Goal: Information Seeking & Learning: Learn about a topic

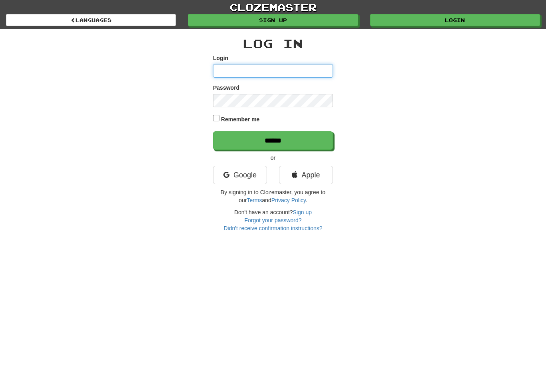
type input "**********"
click at [273, 140] on input "******" at bounding box center [273, 140] width 120 height 18
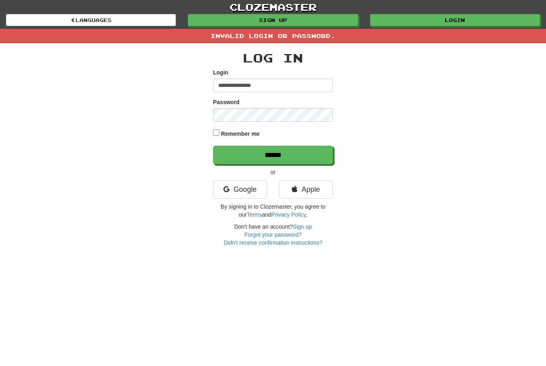
click at [295, 158] on input "******" at bounding box center [273, 155] width 120 height 18
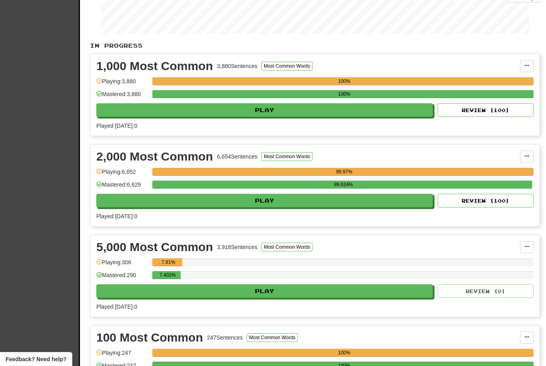
scroll to position [132, 0]
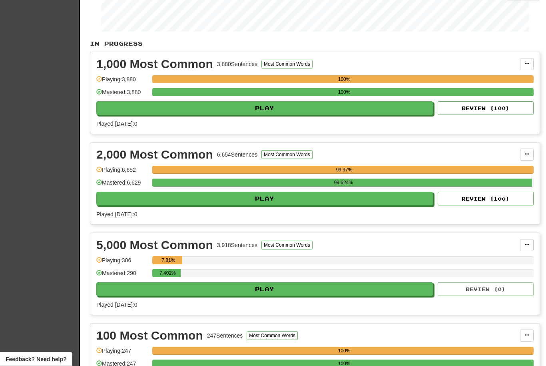
click at [318, 294] on button "Play" at bounding box center [264, 289] width 337 height 14
select select "**"
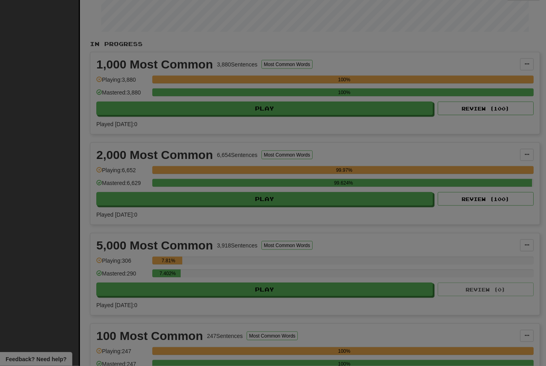
scroll to position [133, 0]
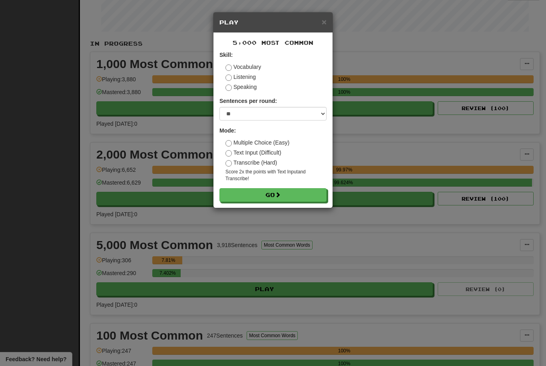
click at [290, 191] on button "Go" at bounding box center [273, 195] width 107 height 14
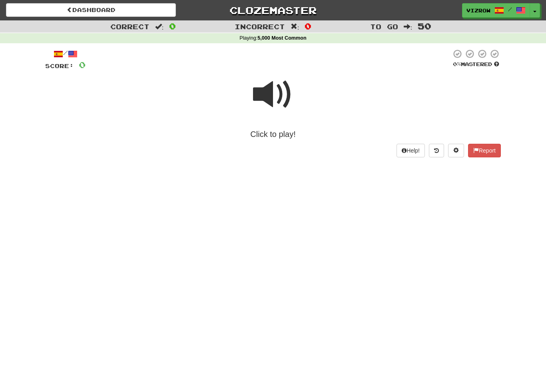
click at [282, 104] on span at bounding box center [273, 94] width 40 height 40
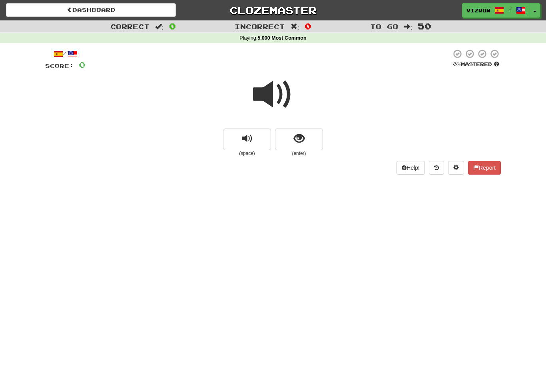
click at [276, 91] on span at bounding box center [273, 94] width 40 height 40
click at [302, 136] on span "show sentence" at bounding box center [299, 138] width 11 height 11
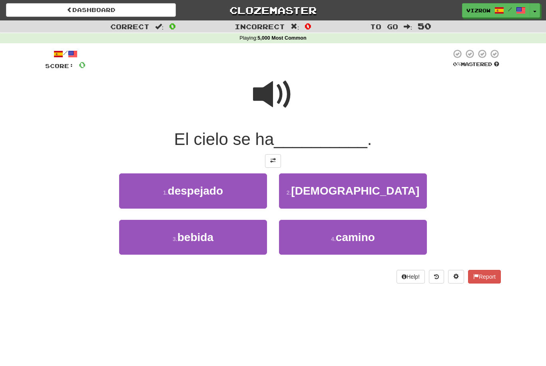
click at [233, 192] on button "1 . despejado" at bounding box center [193, 190] width 148 height 35
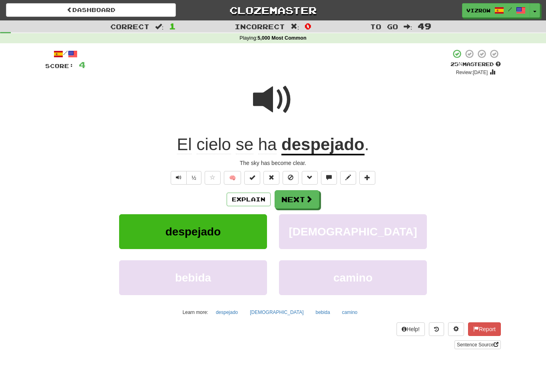
click at [254, 178] on span at bounding box center [253, 177] width 6 height 6
click at [306, 198] on span at bounding box center [309, 198] width 7 height 7
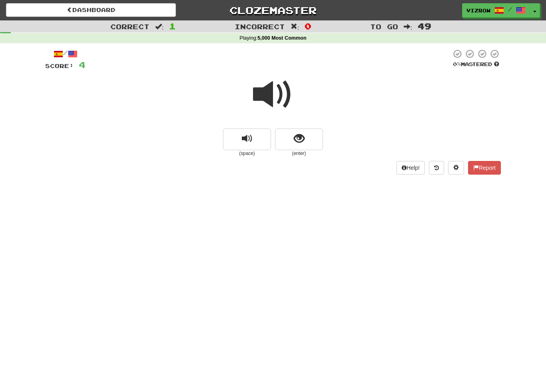
click at [286, 89] on span at bounding box center [273, 94] width 40 height 40
click at [306, 140] on button "show sentence" at bounding box center [299, 139] width 48 height 22
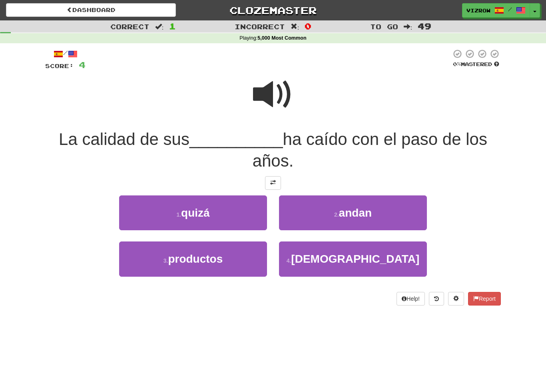
click at [209, 282] on div "3 . productos" at bounding box center [193, 264] width 160 height 46
click at [218, 255] on span "productos" at bounding box center [195, 258] width 55 height 12
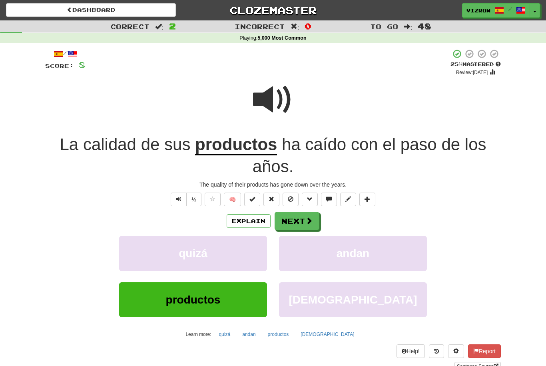
click at [250, 204] on button at bounding box center [252, 199] width 16 height 14
click at [306, 222] on span at bounding box center [309, 220] width 7 height 7
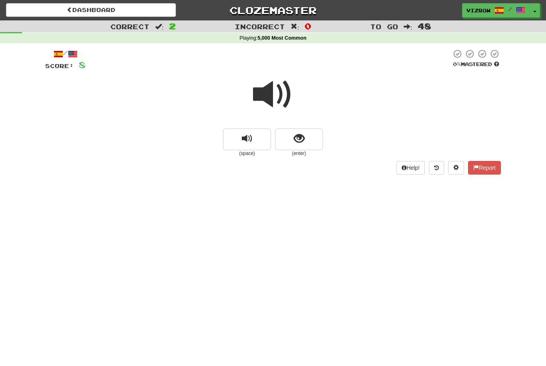
click at [288, 131] on button "show sentence" at bounding box center [299, 139] width 48 height 22
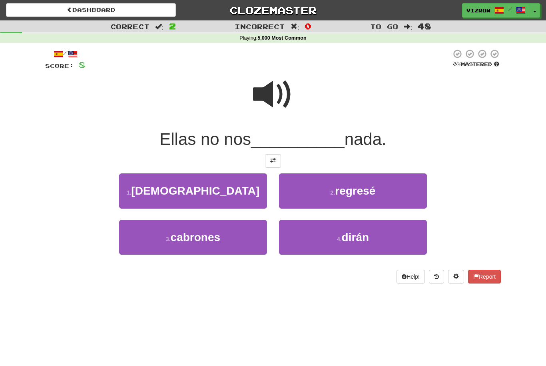
click at [277, 99] on span at bounding box center [273, 94] width 40 height 40
click at [356, 248] on button "4 . [PERSON_NAME]" at bounding box center [353, 237] width 148 height 35
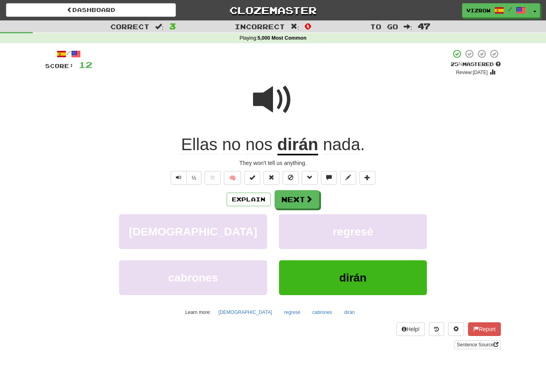
click at [247, 199] on button "Explain" at bounding box center [249, 199] width 44 height 14
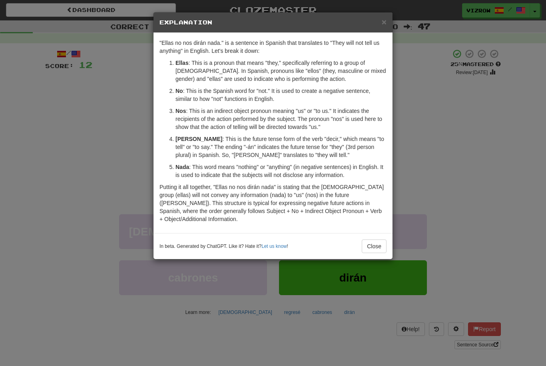
click at [376, 239] on button "Close" at bounding box center [374, 246] width 25 height 14
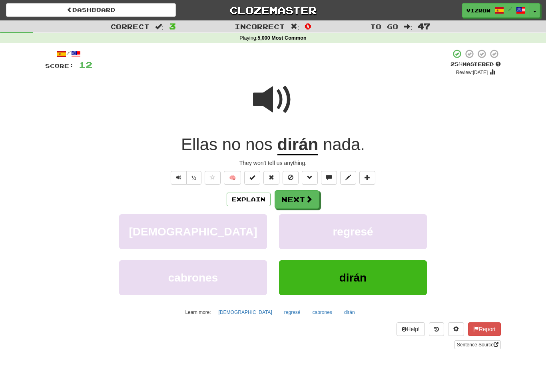
click at [258, 177] on button at bounding box center [252, 178] width 16 height 14
click at [300, 198] on button "Next" at bounding box center [297, 199] width 45 height 18
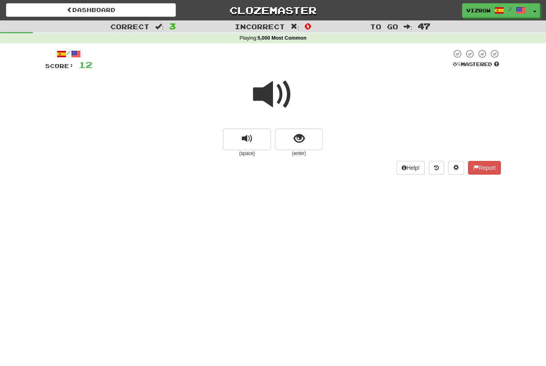
click at [299, 135] on span "show sentence" at bounding box center [299, 138] width 11 height 11
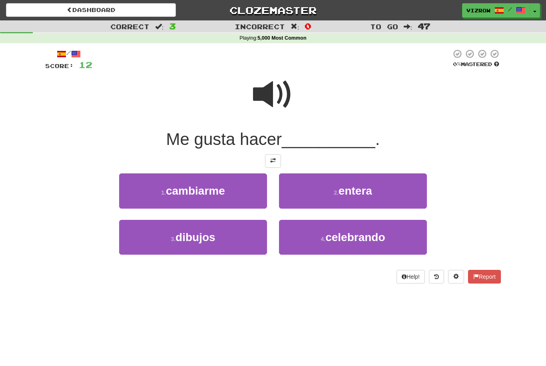
click at [243, 234] on button "3 . dibujos" at bounding box center [193, 237] width 148 height 35
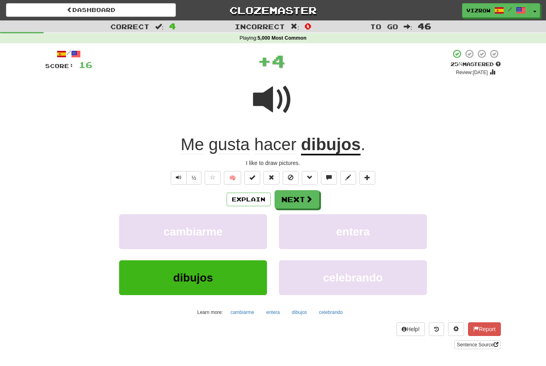
click at [256, 178] on button at bounding box center [252, 178] width 16 height 14
click at [308, 200] on span at bounding box center [309, 198] width 7 height 7
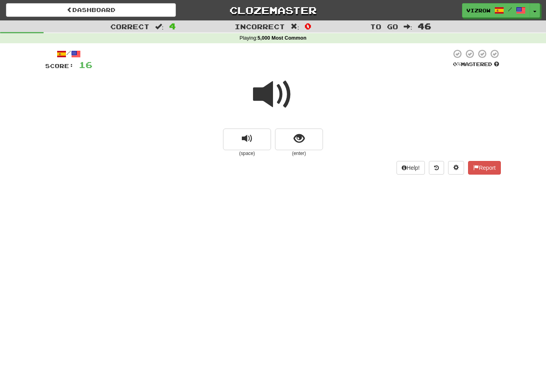
click at [298, 138] on span "show sentence" at bounding box center [299, 138] width 11 height 11
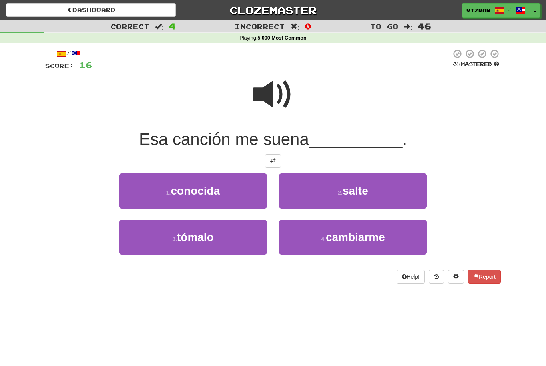
click at [250, 198] on button "1 . conocida" at bounding box center [193, 190] width 148 height 35
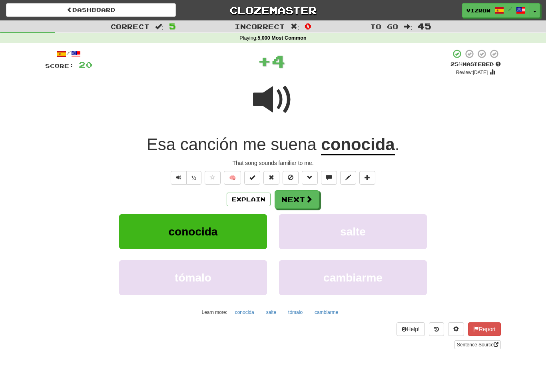
click at [256, 179] on button at bounding box center [252, 178] width 16 height 14
click at [298, 198] on button "Next" at bounding box center [297, 199] width 45 height 18
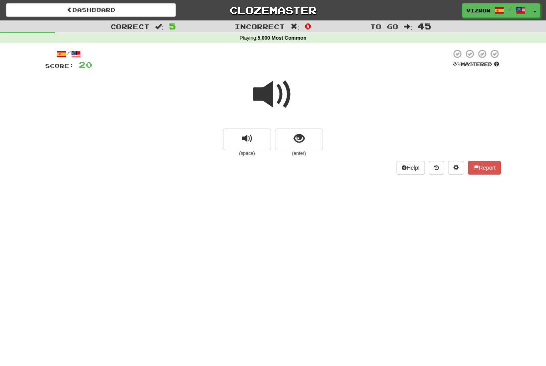
click at [296, 136] on span "show sentence" at bounding box center [299, 138] width 11 height 11
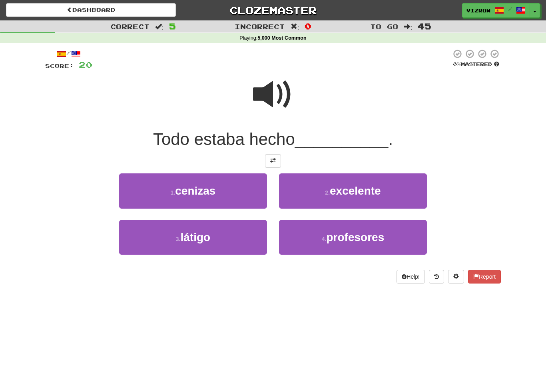
click at [235, 180] on button "1 . cenizas" at bounding box center [193, 190] width 148 height 35
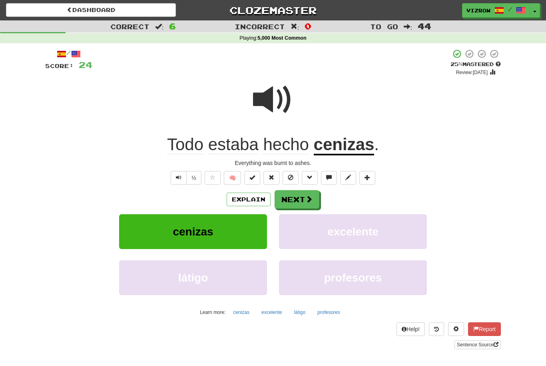
click at [241, 198] on button "Explain" at bounding box center [249, 199] width 44 height 14
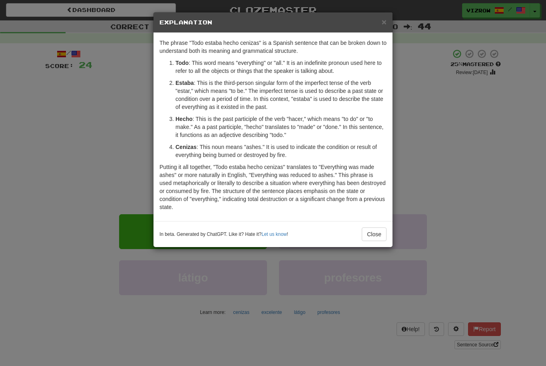
click at [372, 233] on button "Close" at bounding box center [374, 234] width 25 height 14
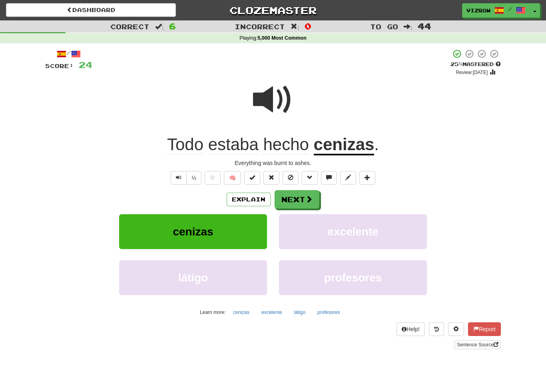
click at [253, 177] on span at bounding box center [253, 177] width 6 height 6
click at [302, 200] on button "Next" at bounding box center [297, 199] width 45 height 18
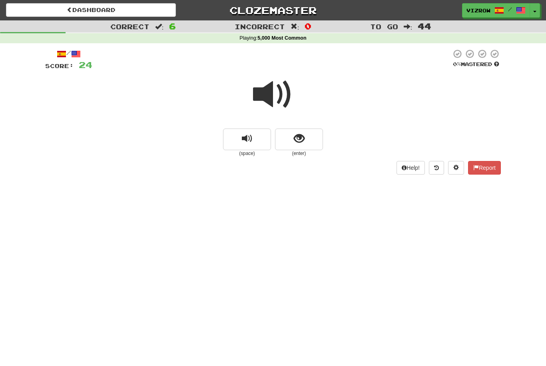
click at [300, 136] on span "show sentence" at bounding box center [299, 138] width 11 height 11
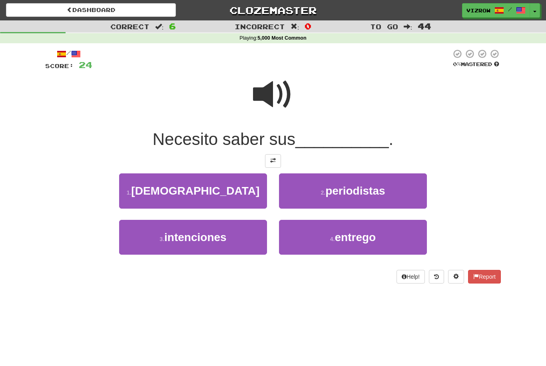
click at [237, 232] on button "3 . intenciones" at bounding box center [193, 237] width 148 height 35
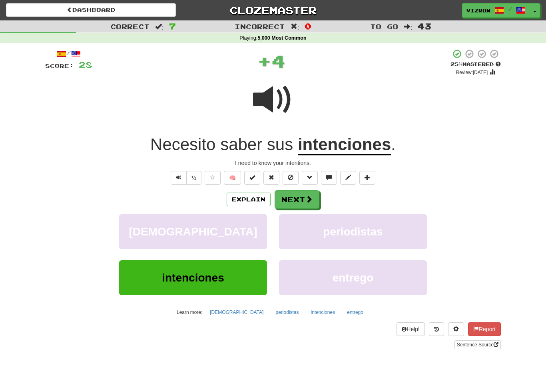
click at [256, 174] on button at bounding box center [252, 178] width 16 height 14
click at [316, 198] on button "Next" at bounding box center [297, 199] width 45 height 18
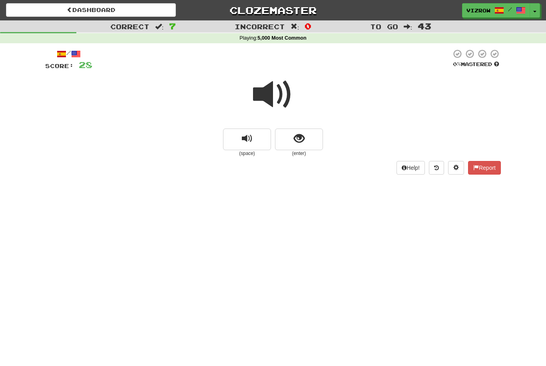
click at [274, 104] on span at bounding box center [273, 94] width 40 height 40
click at [302, 136] on span "show sentence" at bounding box center [299, 138] width 11 height 11
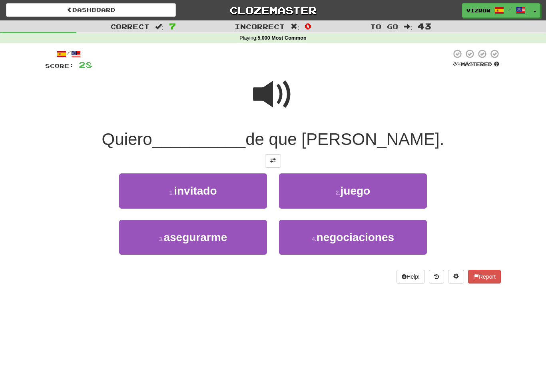
scroll to position [1, 0]
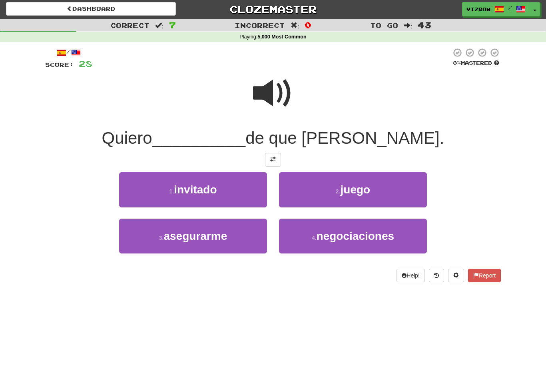
click at [225, 240] on span "asegurarme" at bounding box center [196, 236] width 64 height 12
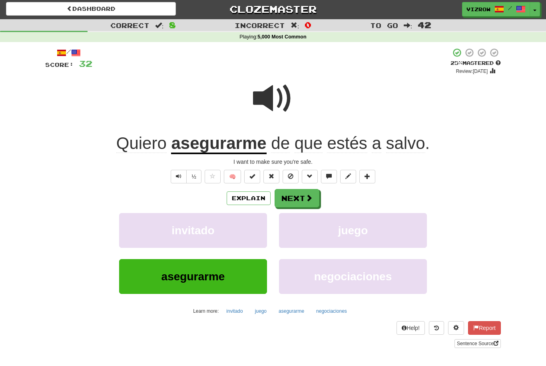
click at [258, 193] on button "Explain" at bounding box center [249, 198] width 44 height 14
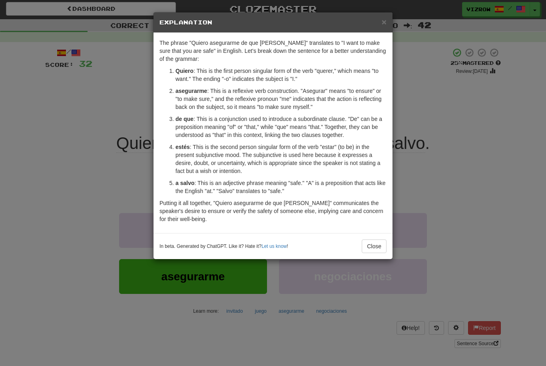
click at [377, 246] on button "Close" at bounding box center [374, 246] width 25 height 14
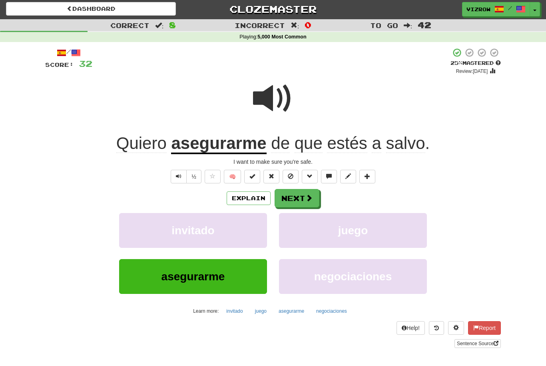
click at [258, 176] on button at bounding box center [252, 177] width 16 height 14
click at [298, 201] on button "Next" at bounding box center [297, 198] width 45 height 18
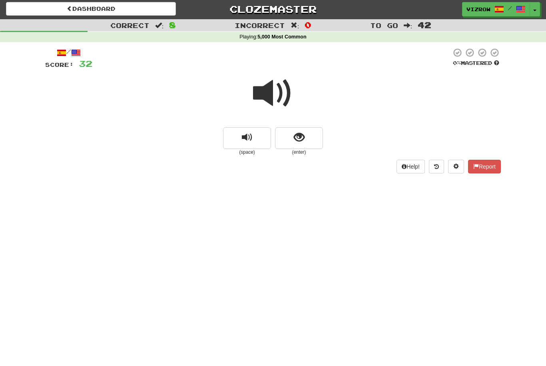
click at [306, 146] on button "show sentence" at bounding box center [299, 138] width 48 height 22
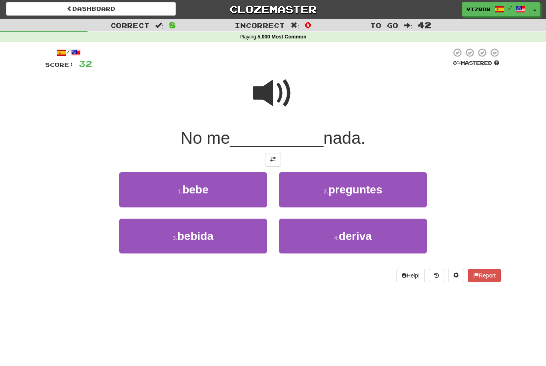
click at [384, 186] on button "2 . preguntes" at bounding box center [353, 189] width 148 height 35
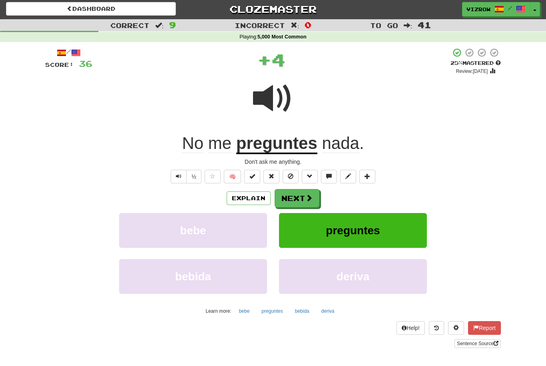
click at [256, 171] on button at bounding box center [252, 177] width 16 height 14
click at [261, 203] on button "Explain" at bounding box center [249, 198] width 44 height 14
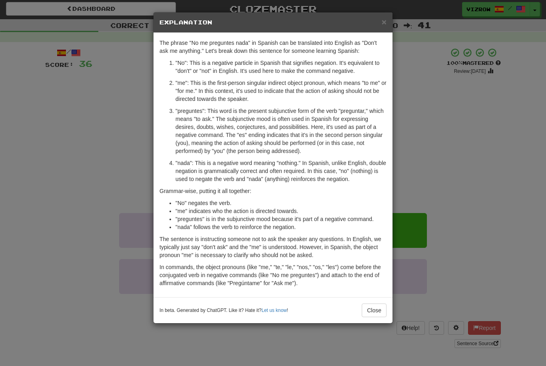
click at [374, 312] on button "Close" at bounding box center [374, 310] width 25 height 14
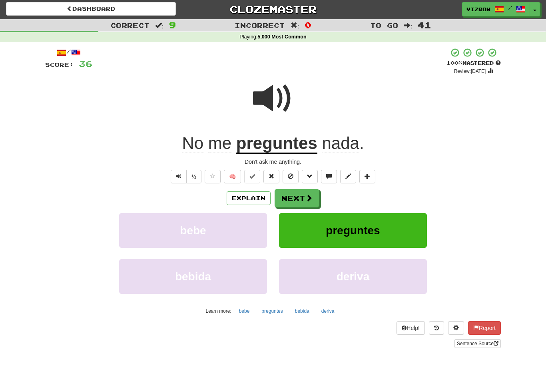
click at [305, 200] on button "Next" at bounding box center [297, 198] width 45 height 18
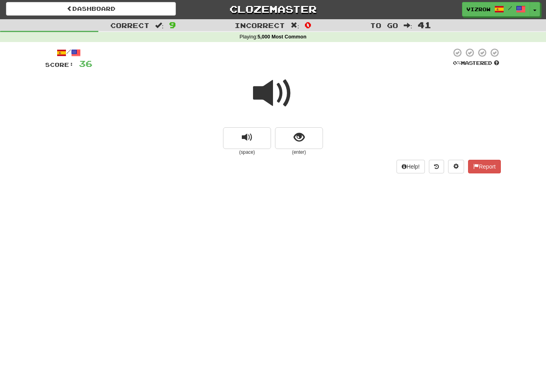
click at [303, 142] on span "show sentence" at bounding box center [299, 137] width 11 height 11
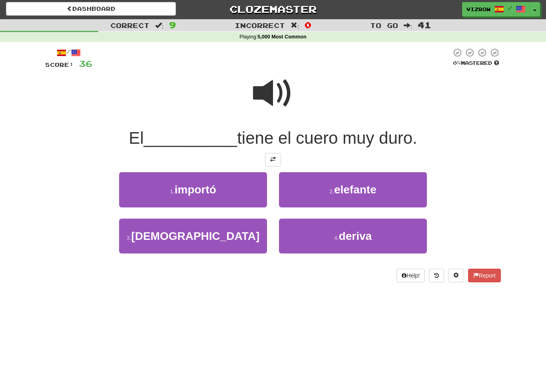
click at [326, 195] on button "2 . elefante" at bounding box center [353, 189] width 148 height 35
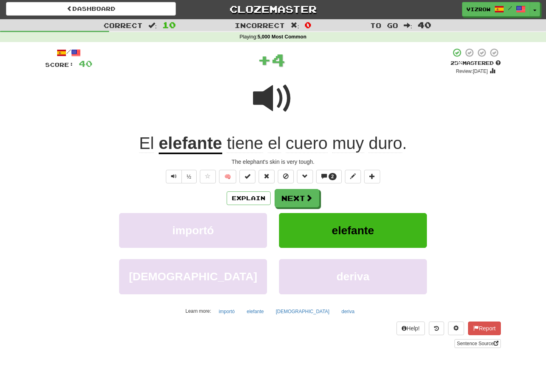
click at [248, 194] on button "Explain" at bounding box center [249, 198] width 44 height 14
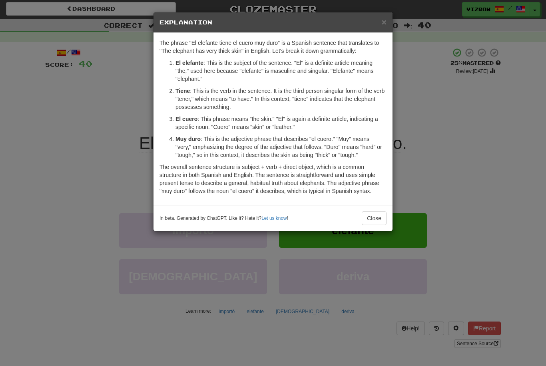
click at [377, 216] on button "Close" at bounding box center [374, 218] width 25 height 14
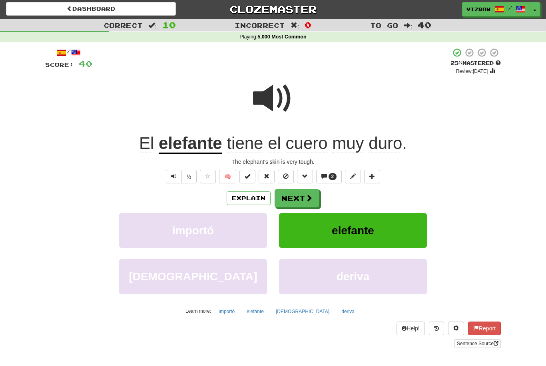
click at [332, 178] on span "2" at bounding box center [333, 177] width 3 height 6
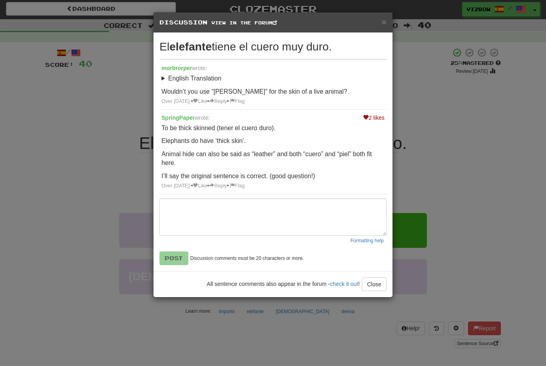
click at [386, 19] on span "×" at bounding box center [384, 21] width 5 height 9
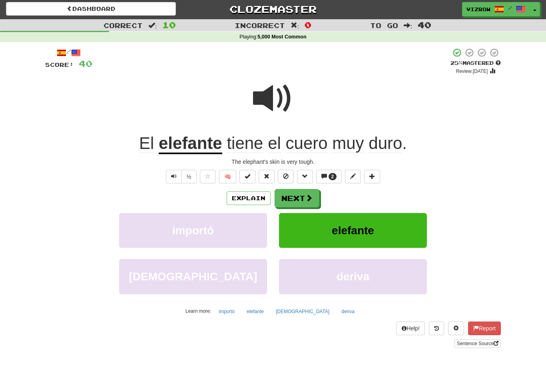
click at [252, 171] on button at bounding box center [248, 177] width 16 height 14
click at [306, 196] on span at bounding box center [309, 197] width 7 height 7
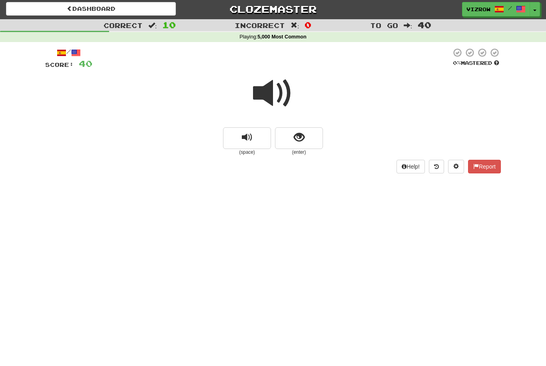
click at [303, 133] on span "show sentence" at bounding box center [299, 137] width 11 height 11
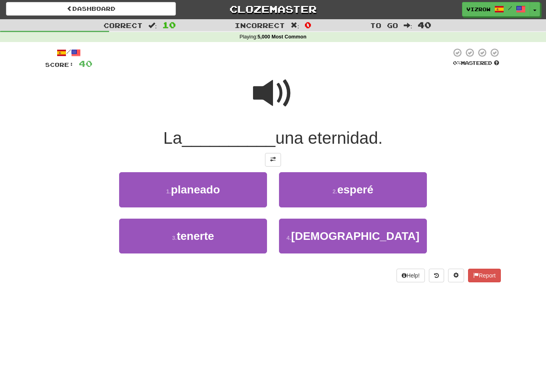
click at [353, 186] on span "esperé" at bounding box center [356, 189] width 36 height 12
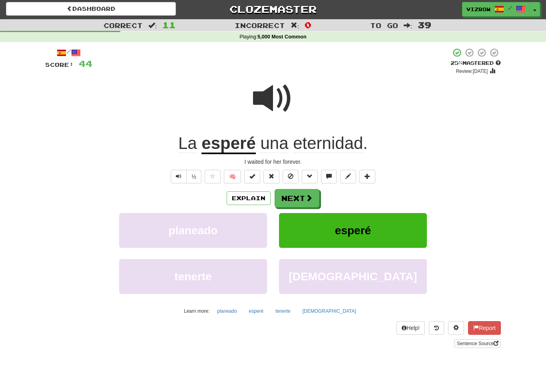
click at [258, 174] on button at bounding box center [252, 177] width 16 height 14
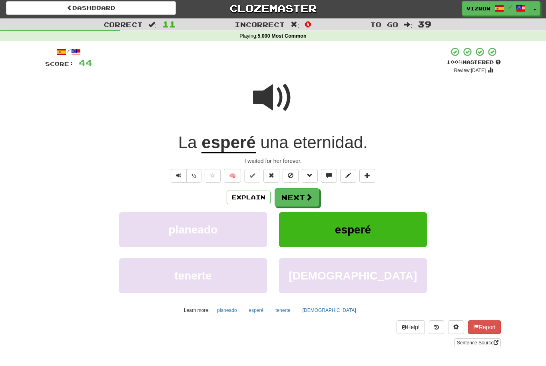
click at [292, 202] on button "Next" at bounding box center [297, 197] width 45 height 18
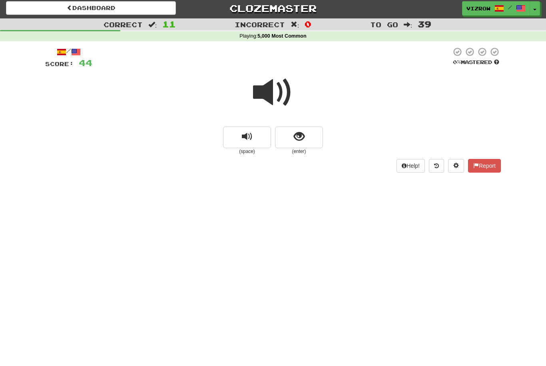
click at [273, 88] on span at bounding box center [273, 92] width 40 height 40
click at [313, 144] on button "show sentence" at bounding box center [299, 137] width 48 height 22
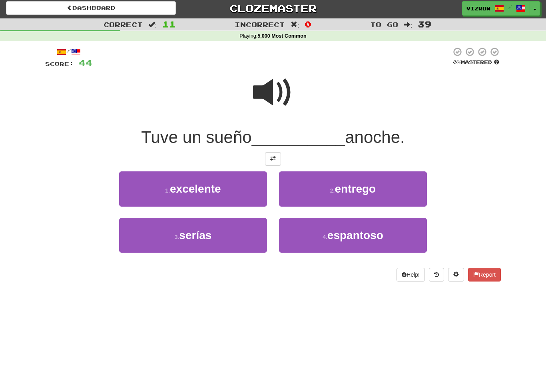
click at [347, 232] on span "espantoso" at bounding box center [356, 235] width 56 height 12
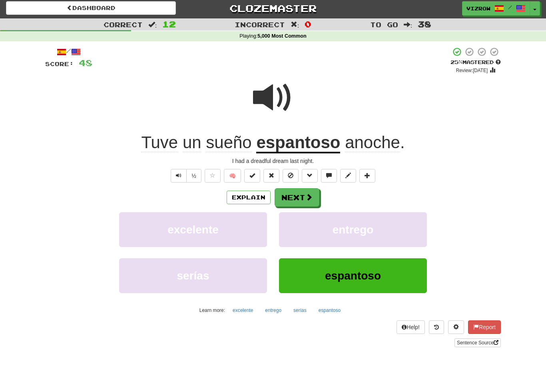
click at [255, 169] on button at bounding box center [252, 176] width 16 height 14
click at [296, 194] on button "Next" at bounding box center [297, 197] width 45 height 18
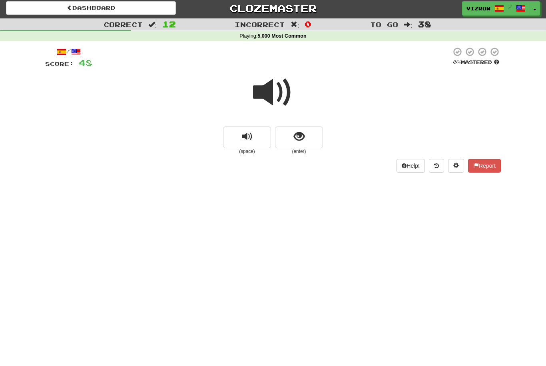
click at [281, 94] on span at bounding box center [273, 92] width 40 height 40
click at [302, 140] on span "show sentence" at bounding box center [299, 136] width 11 height 11
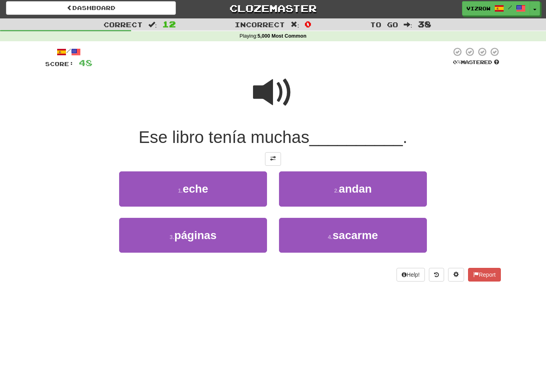
click at [241, 231] on button "3 . páginas" at bounding box center [193, 235] width 148 height 35
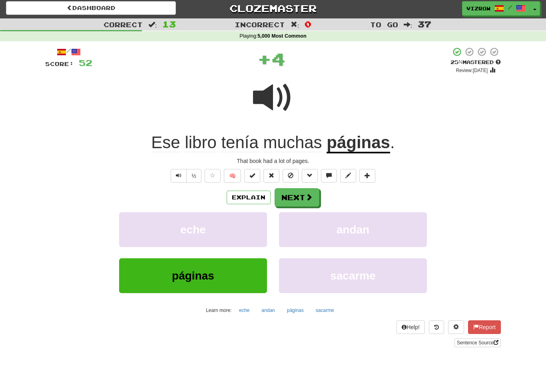
click at [252, 172] on span at bounding box center [253, 175] width 6 height 6
click at [256, 175] on button at bounding box center [252, 176] width 16 height 14
click at [302, 199] on button "Next" at bounding box center [297, 197] width 45 height 18
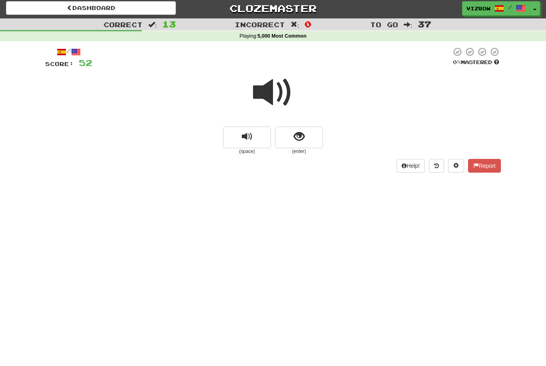
click at [307, 129] on button "show sentence" at bounding box center [299, 137] width 48 height 22
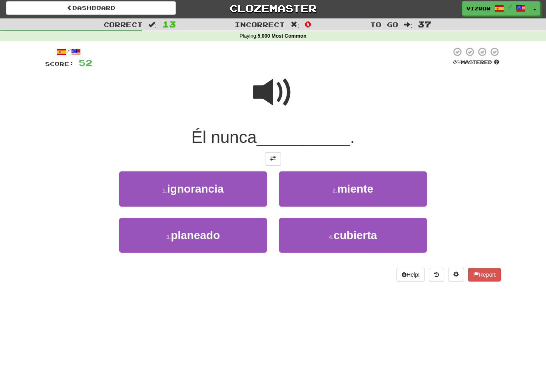
click at [359, 194] on span "miente" at bounding box center [356, 188] width 36 height 12
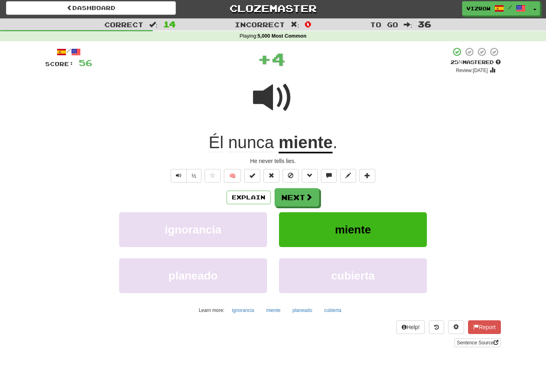
click at [257, 197] on button "Explain" at bounding box center [249, 197] width 44 height 14
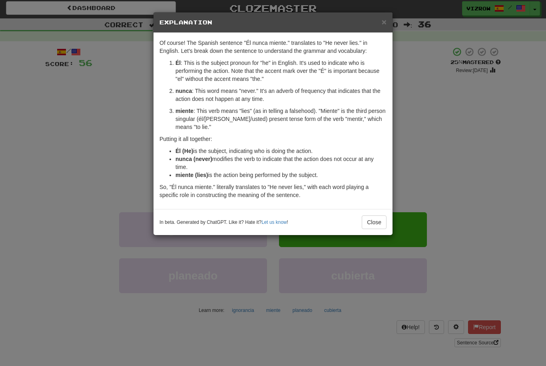
click at [378, 224] on button "Close" at bounding box center [374, 222] width 25 height 14
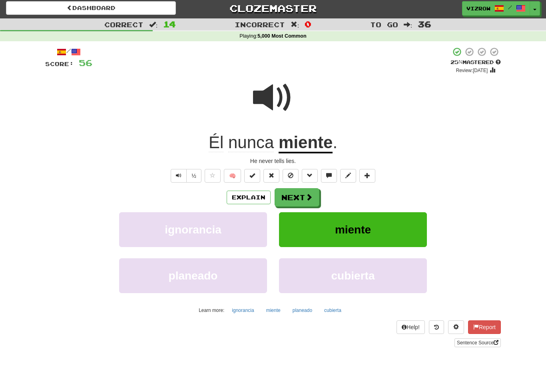
click at [254, 176] on span at bounding box center [253, 175] width 6 height 6
click at [257, 175] on button at bounding box center [252, 176] width 16 height 14
click at [296, 196] on button "Next" at bounding box center [297, 197] width 45 height 18
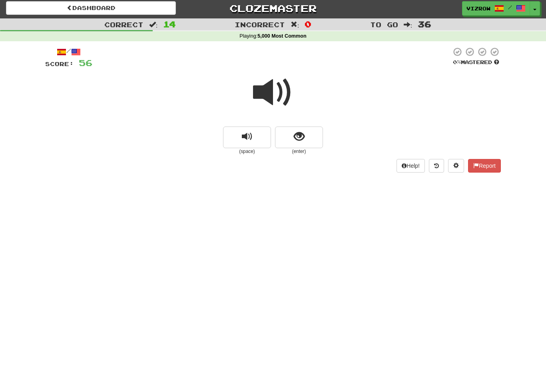
click at [309, 140] on button "show sentence" at bounding box center [299, 137] width 48 height 22
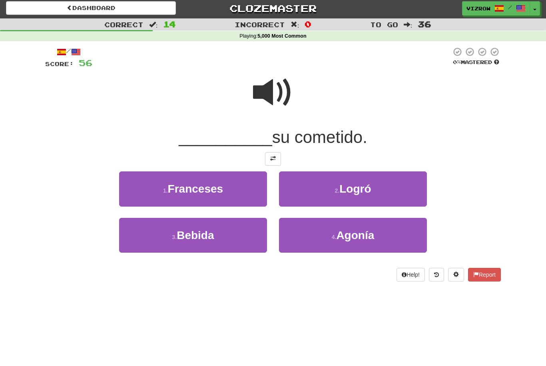
click at [364, 186] on span "Logró" at bounding box center [356, 188] width 32 height 12
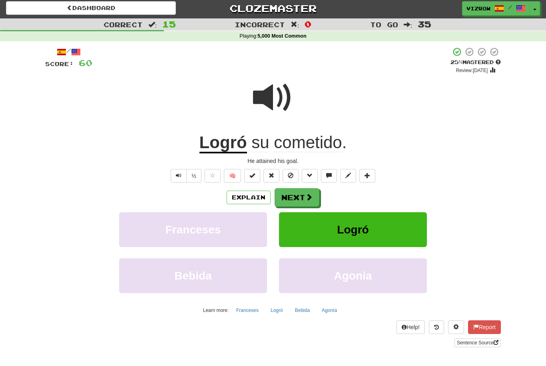
click at [254, 198] on button "Explain" at bounding box center [249, 197] width 44 height 14
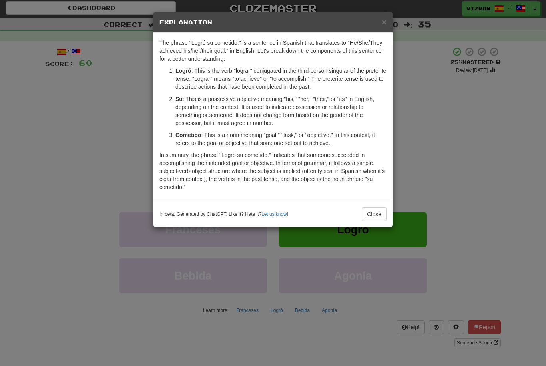
click at [376, 212] on button "Close" at bounding box center [374, 214] width 25 height 14
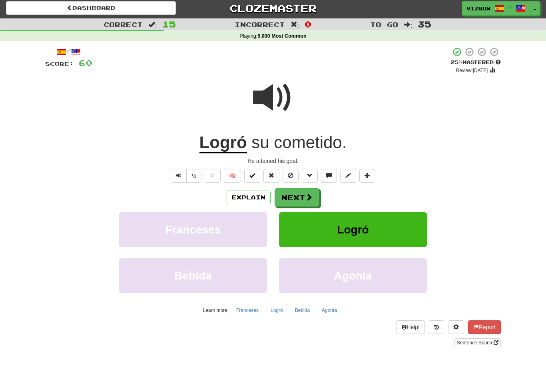
click at [260, 174] on button at bounding box center [252, 176] width 16 height 14
click at [257, 174] on button at bounding box center [252, 176] width 16 height 14
click at [252, 174] on span at bounding box center [253, 175] width 6 height 6
click at [300, 195] on button "Next" at bounding box center [297, 197] width 45 height 18
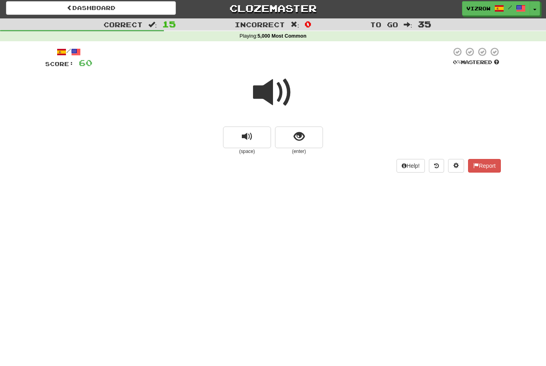
click at [275, 79] on span at bounding box center [273, 92] width 40 height 40
click at [306, 141] on button "show sentence" at bounding box center [299, 137] width 48 height 22
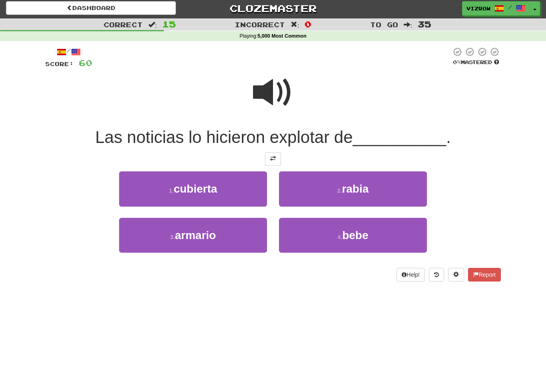
click at [346, 179] on button "2 . [GEOGRAPHIC_DATA]" at bounding box center [353, 188] width 148 height 35
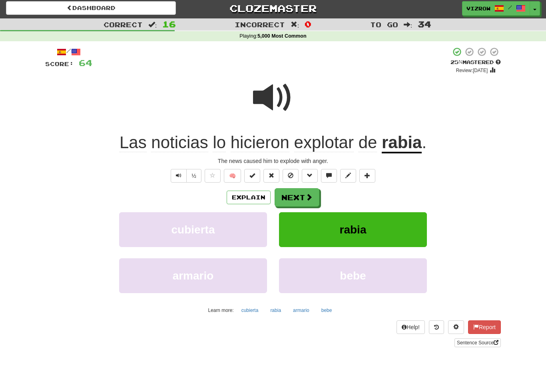
click at [259, 202] on button "Explain" at bounding box center [249, 197] width 44 height 14
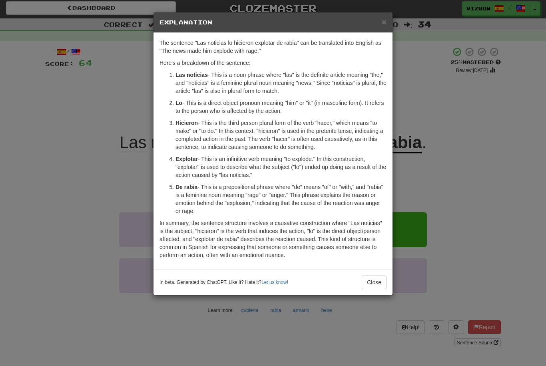
click at [375, 281] on button "Close" at bounding box center [374, 282] width 25 height 14
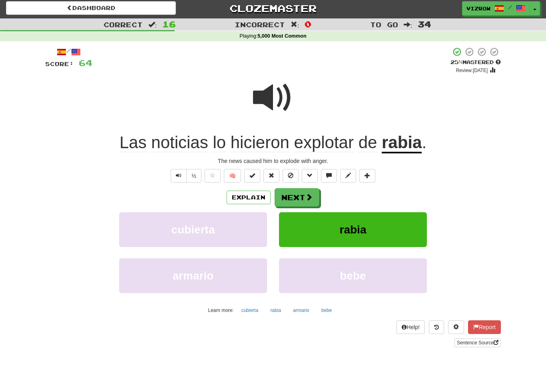
click at [256, 177] on button at bounding box center [252, 176] width 16 height 14
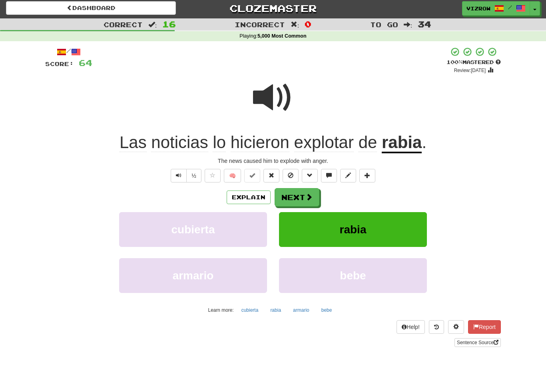
click at [296, 202] on button "Next" at bounding box center [297, 197] width 45 height 18
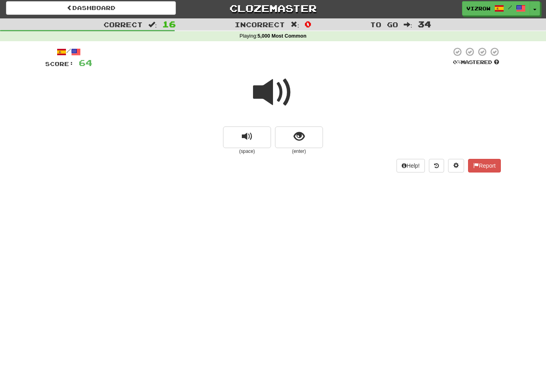
click at [304, 136] on span "show sentence" at bounding box center [299, 136] width 11 height 11
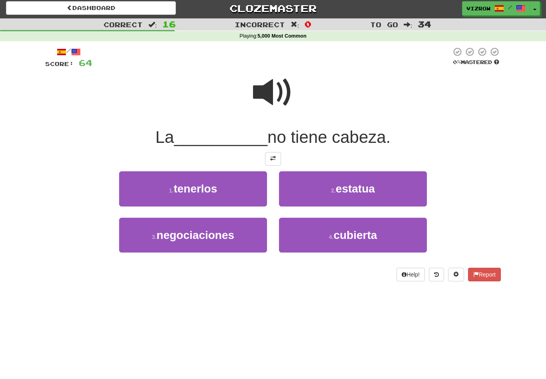
click at [358, 190] on span "estatua" at bounding box center [355, 188] width 39 height 12
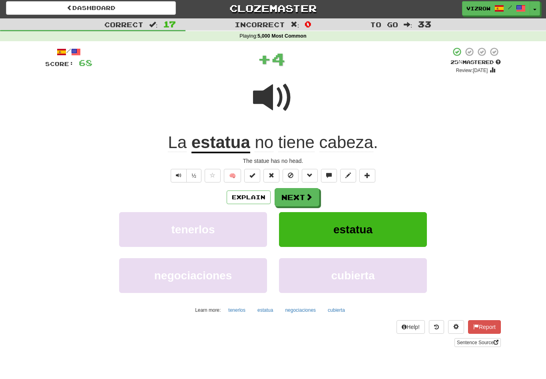
click at [254, 172] on span at bounding box center [253, 175] width 6 height 6
click at [300, 194] on button "Next" at bounding box center [297, 197] width 45 height 18
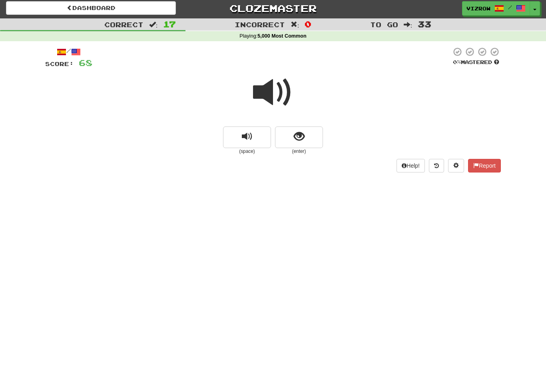
click at [305, 146] on button "show sentence" at bounding box center [299, 137] width 48 height 22
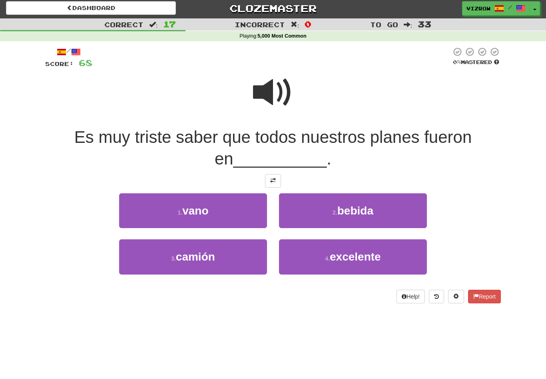
click at [246, 217] on button "1 . vano" at bounding box center [193, 210] width 148 height 35
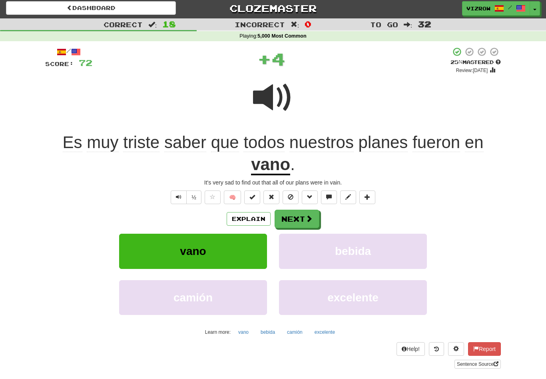
click at [252, 194] on span at bounding box center [253, 197] width 6 height 6
click at [299, 224] on button "Next" at bounding box center [297, 219] width 45 height 18
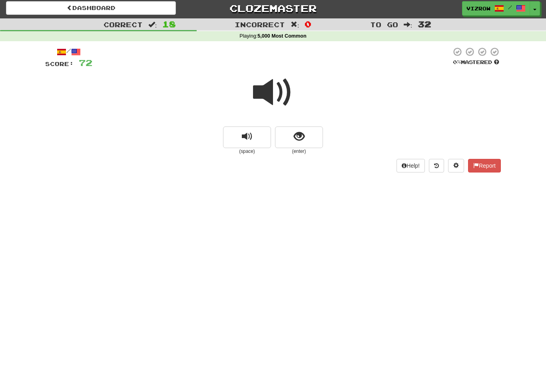
click at [288, 136] on button "show sentence" at bounding box center [299, 137] width 48 height 22
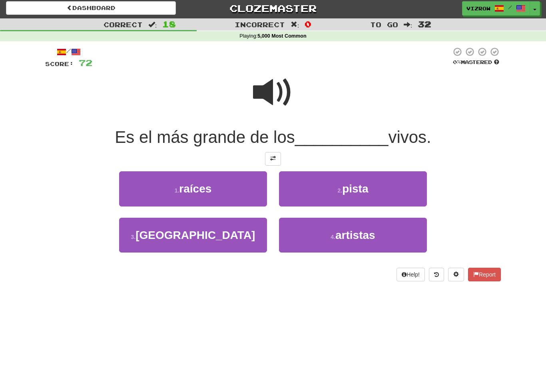
click at [352, 235] on span "artistas" at bounding box center [356, 235] width 40 height 12
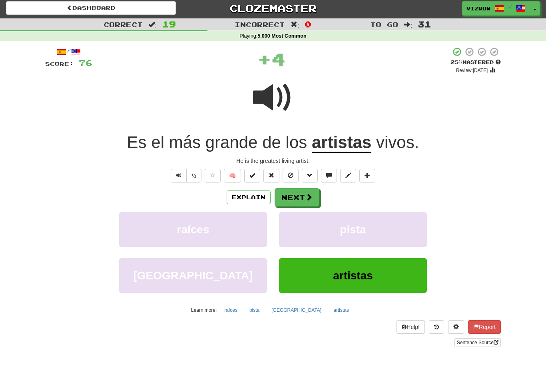
click at [254, 174] on span at bounding box center [253, 175] width 6 height 6
click at [313, 198] on button "Next" at bounding box center [297, 197] width 45 height 18
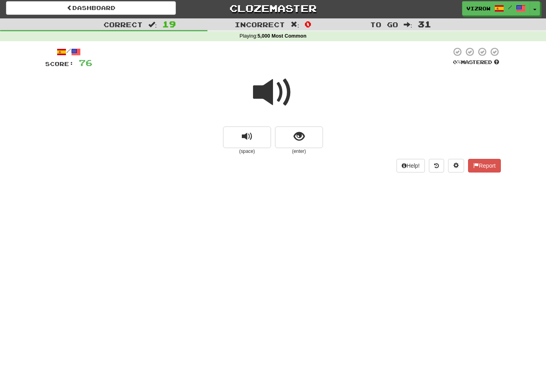
click at [293, 137] on button "show sentence" at bounding box center [299, 137] width 48 height 22
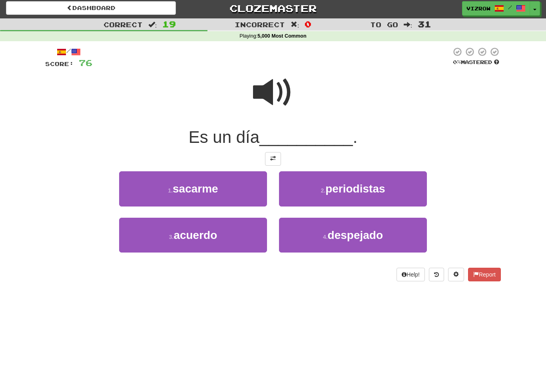
click at [360, 235] on span "despejado" at bounding box center [355, 235] width 55 height 12
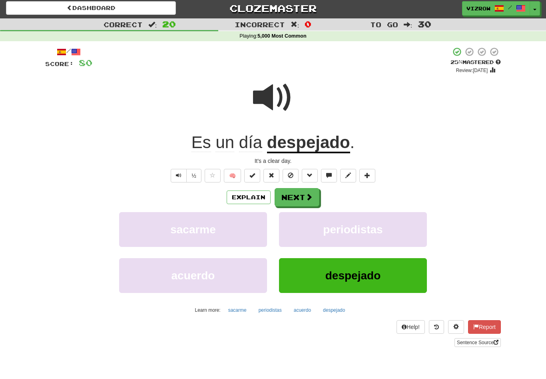
click at [254, 175] on span at bounding box center [253, 175] width 6 height 6
click at [306, 197] on span at bounding box center [309, 196] width 7 height 7
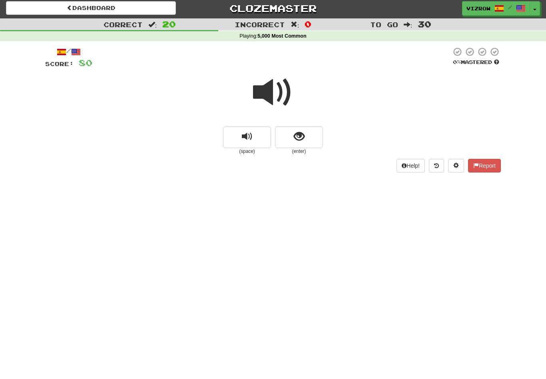
click at [315, 133] on button "show sentence" at bounding box center [299, 137] width 48 height 22
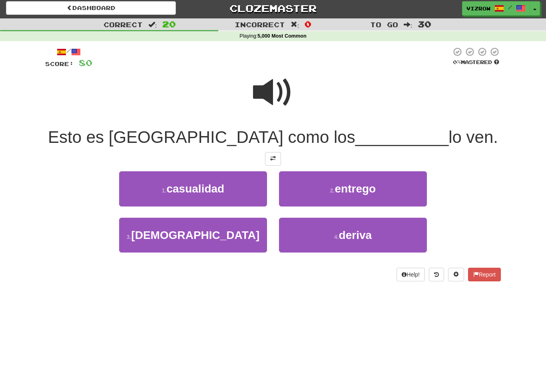
click at [207, 233] on span "[DEMOGRAPHIC_DATA]" at bounding box center [195, 235] width 128 height 12
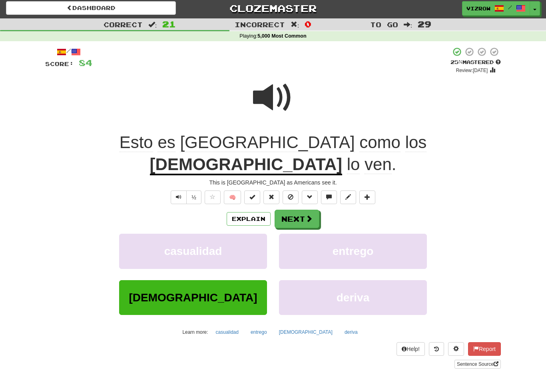
click at [250, 194] on span at bounding box center [253, 197] width 6 height 6
click at [310, 215] on span at bounding box center [309, 218] width 7 height 7
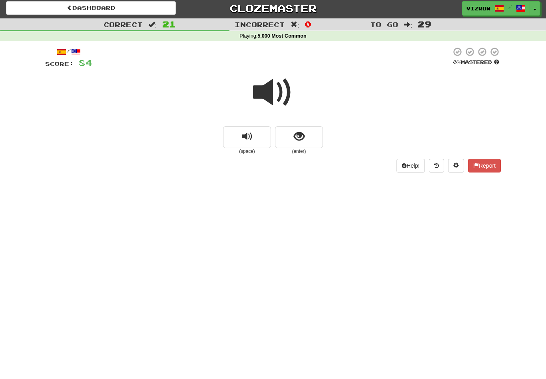
click at [305, 131] on button "show sentence" at bounding box center [299, 137] width 48 height 22
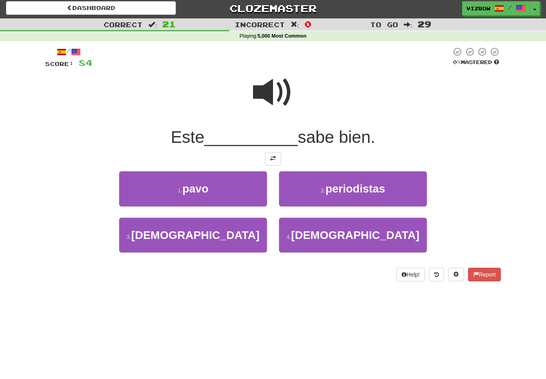
click at [274, 91] on span at bounding box center [273, 92] width 40 height 40
click at [216, 196] on button "1 . [GEOGRAPHIC_DATA]" at bounding box center [193, 188] width 148 height 35
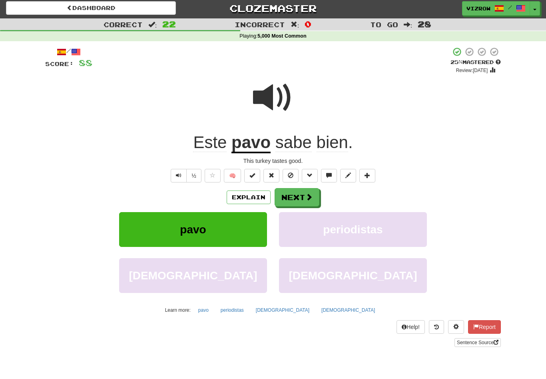
click at [253, 195] on button "Explain" at bounding box center [249, 197] width 44 height 14
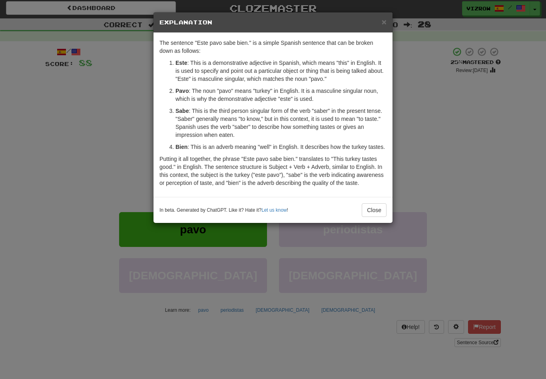
click at [371, 217] on button "Close" at bounding box center [374, 210] width 25 height 14
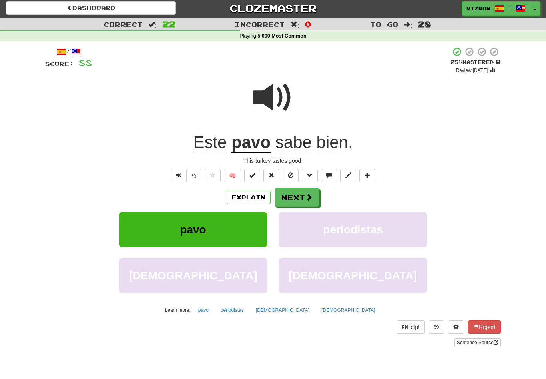
click at [257, 175] on button at bounding box center [252, 176] width 16 height 14
click at [302, 198] on button "Next" at bounding box center [297, 197] width 45 height 18
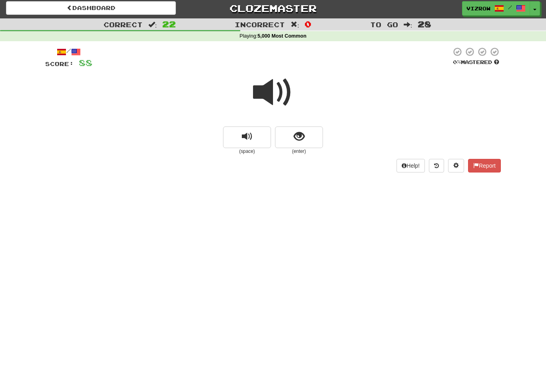
click at [289, 90] on span at bounding box center [273, 92] width 40 height 40
click at [309, 140] on button "show sentence" at bounding box center [299, 137] width 48 height 22
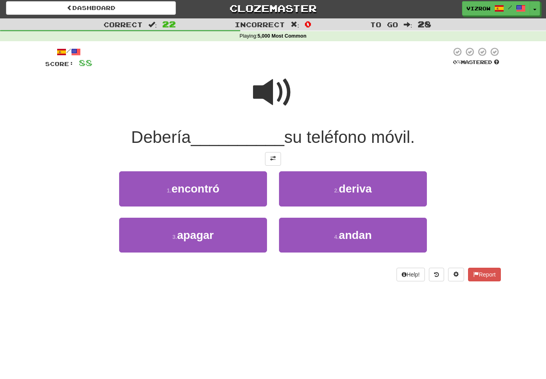
click at [216, 234] on button "3 . [GEOGRAPHIC_DATA]" at bounding box center [193, 235] width 148 height 35
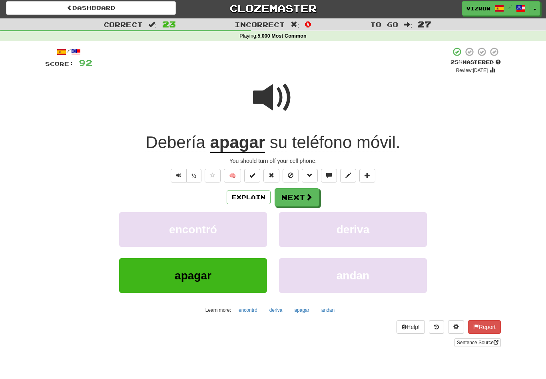
click at [248, 197] on button "Explain" at bounding box center [249, 197] width 44 height 14
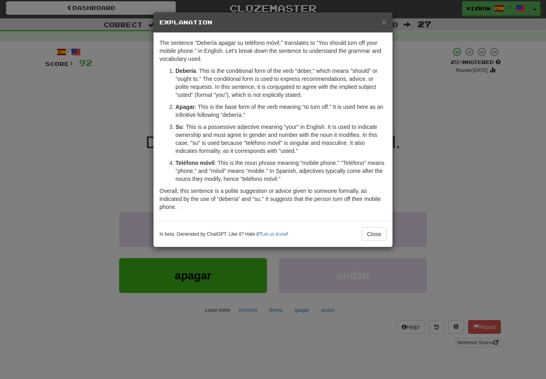
click at [376, 236] on button "Close" at bounding box center [374, 234] width 25 height 14
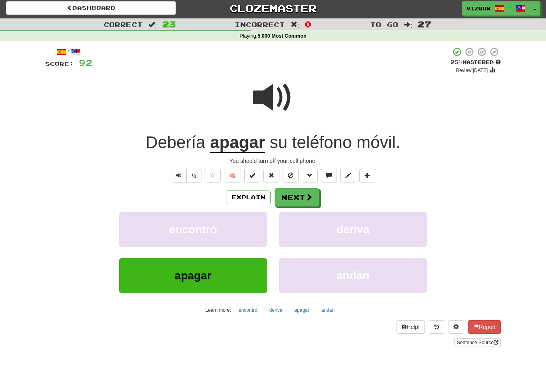
click at [253, 176] on span at bounding box center [253, 175] width 6 height 6
click at [307, 193] on span at bounding box center [309, 196] width 7 height 7
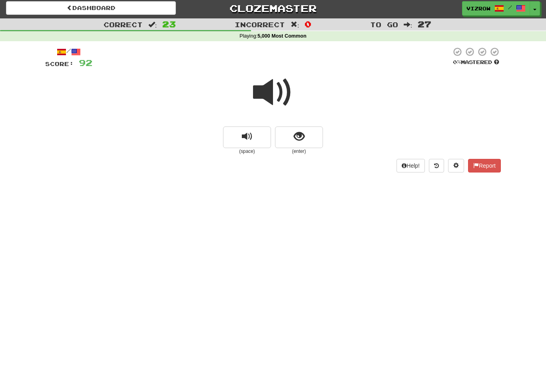
click at [311, 142] on button "show sentence" at bounding box center [299, 137] width 48 height 22
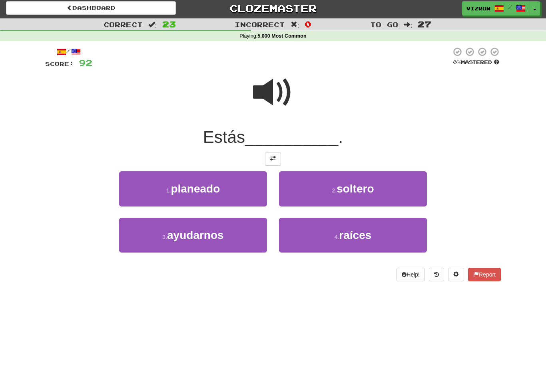
click at [360, 188] on span "soltero" at bounding box center [355, 188] width 37 height 12
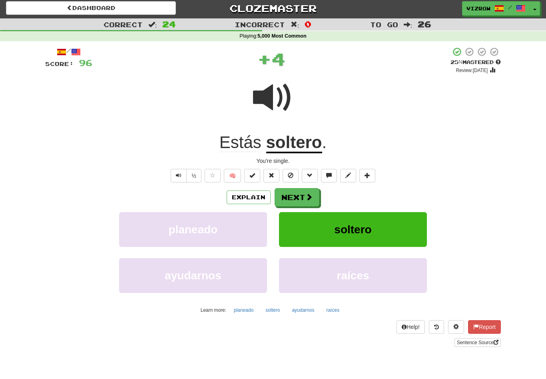
click at [255, 176] on span at bounding box center [253, 175] width 6 height 6
click at [308, 198] on span at bounding box center [309, 196] width 7 height 7
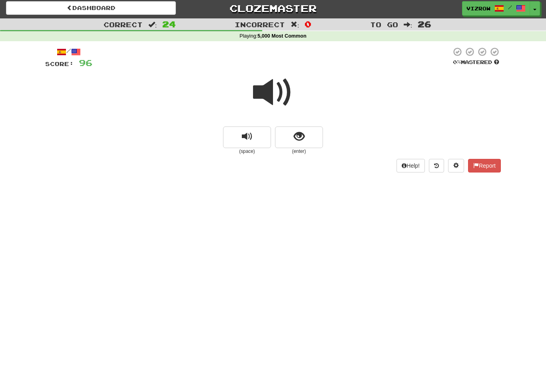
click at [307, 136] on button "show sentence" at bounding box center [299, 137] width 48 height 22
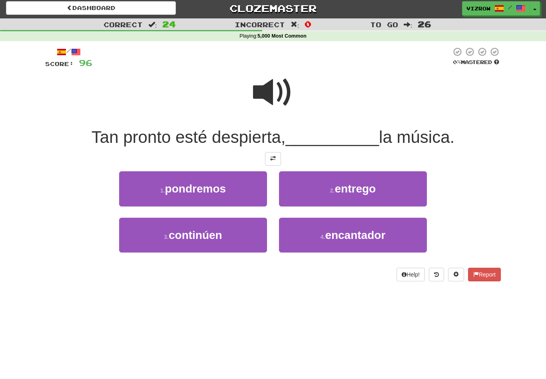
click at [271, 93] on span at bounding box center [273, 92] width 40 height 40
click at [254, 191] on button "1 . pondremos" at bounding box center [193, 188] width 148 height 35
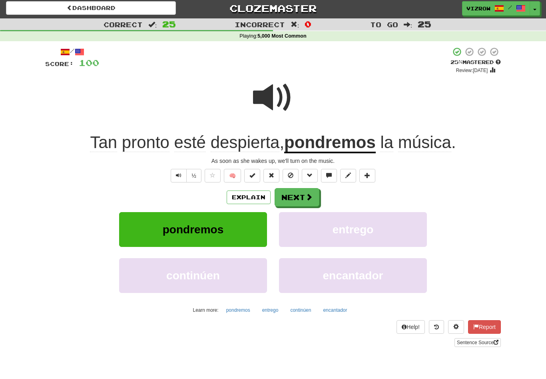
click at [259, 197] on button "Explain" at bounding box center [249, 197] width 44 height 14
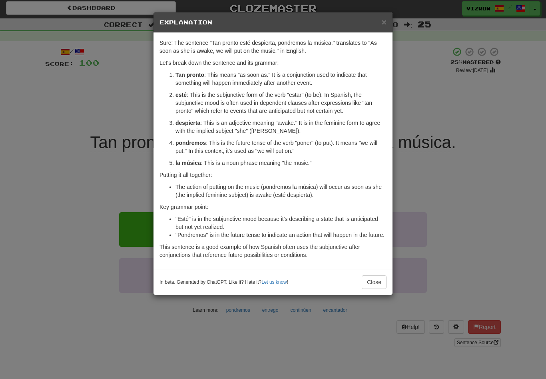
click at [378, 284] on button "Close" at bounding box center [374, 282] width 25 height 14
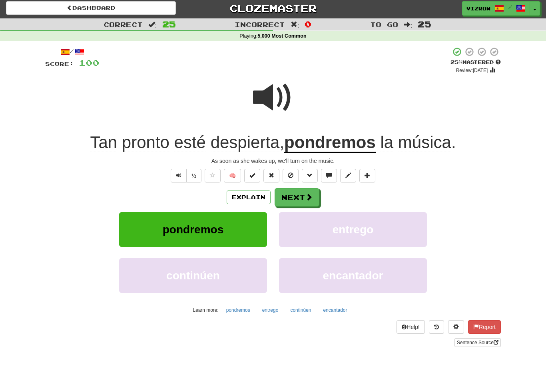
click at [253, 178] on button at bounding box center [252, 176] width 16 height 14
click at [310, 198] on span at bounding box center [309, 196] width 7 height 7
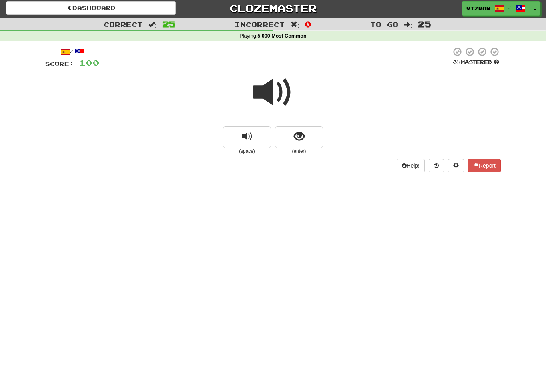
click at [298, 153] on small "(enter)" at bounding box center [299, 151] width 48 height 7
click at [308, 130] on button "show sentence" at bounding box center [299, 137] width 48 height 22
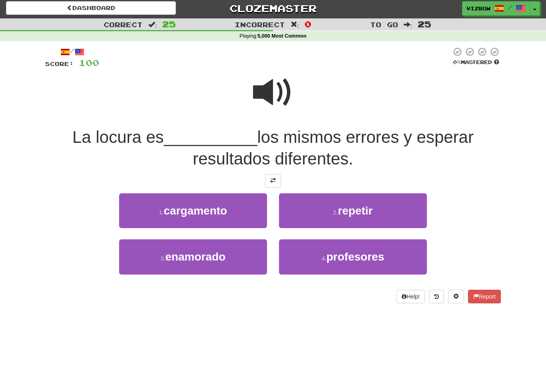
click at [375, 215] on button "2 . repetir" at bounding box center [353, 210] width 148 height 35
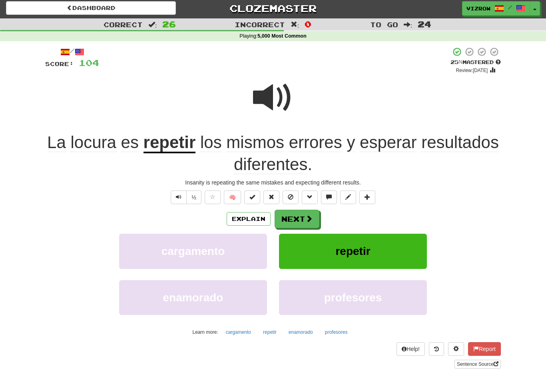
click at [255, 196] on span at bounding box center [253, 197] width 6 height 6
click at [317, 210] on button "Next" at bounding box center [297, 219] width 45 height 18
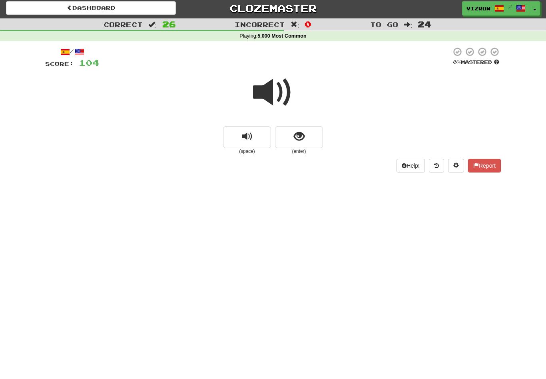
click at [312, 138] on button "show sentence" at bounding box center [299, 137] width 48 height 22
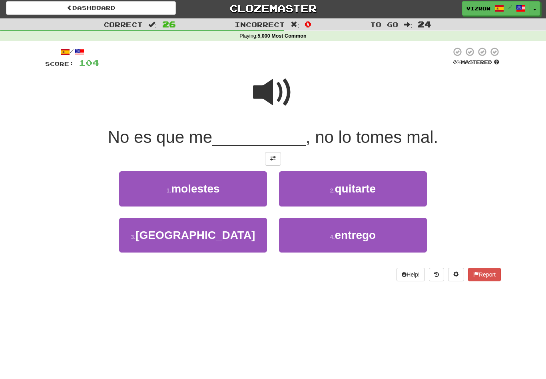
click at [226, 193] on button "1 . molestes" at bounding box center [193, 188] width 148 height 35
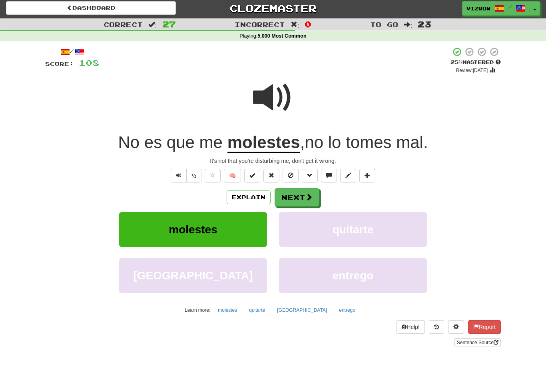
click at [260, 171] on button at bounding box center [252, 176] width 16 height 14
click at [301, 196] on button "Next" at bounding box center [297, 197] width 45 height 18
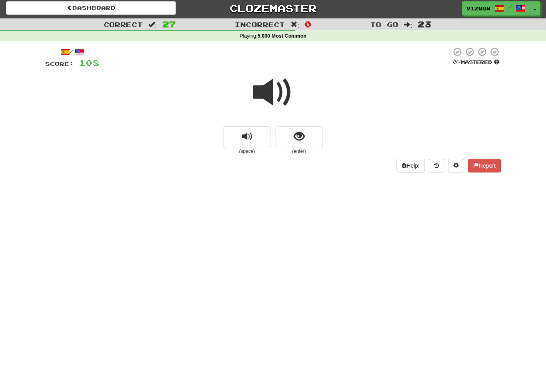
click at [304, 141] on span "show sentence" at bounding box center [299, 136] width 11 height 11
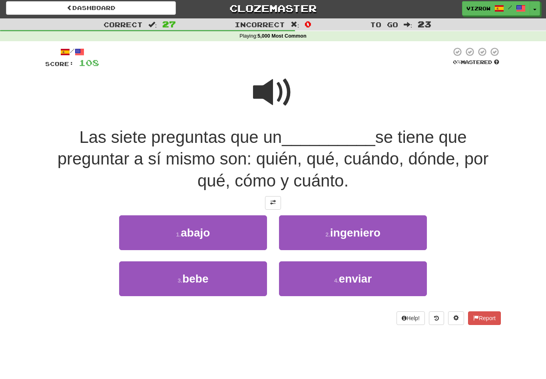
click at [253, 278] on button "3 . bebe" at bounding box center [193, 278] width 148 height 35
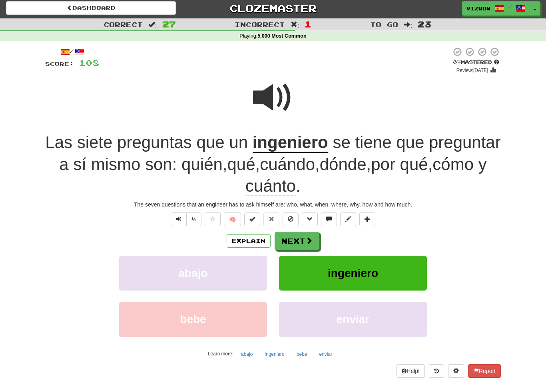
click at [256, 216] on button at bounding box center [252, 219] width 16 height 14
click at [306, 240] on span at bounding box center [309, 240] width 7 height 7
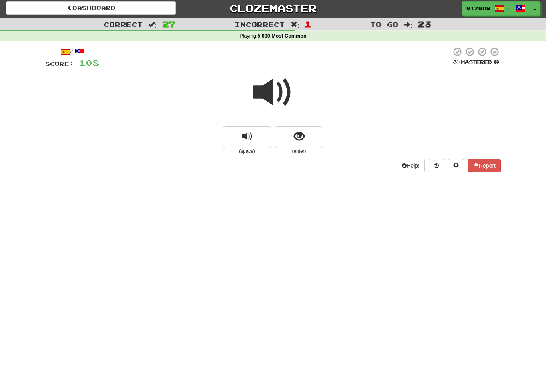
click at [317, 135] on button "show sentence" at bounding box center [299, 137] width 48 height 22
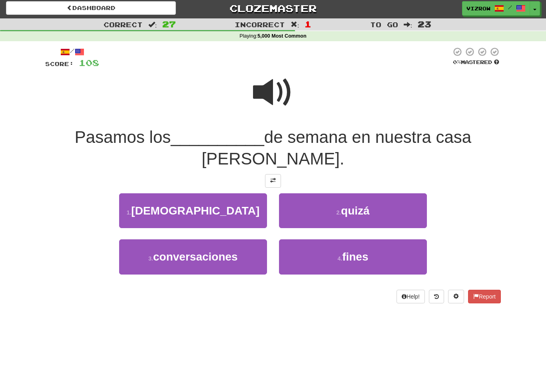
click at [360, 255] on span "fines" at bounding box center [355, 256] width 26 height 12
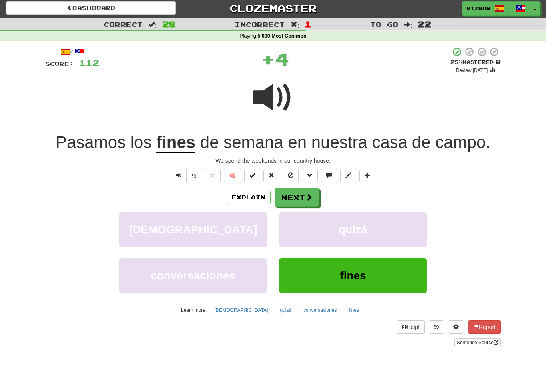
click at [260, 174] on button at bounding box center [252, 176] width 16 height 14
click at [294, 197] on button "Next" at bounding box center [297, 197] width 45 height 18
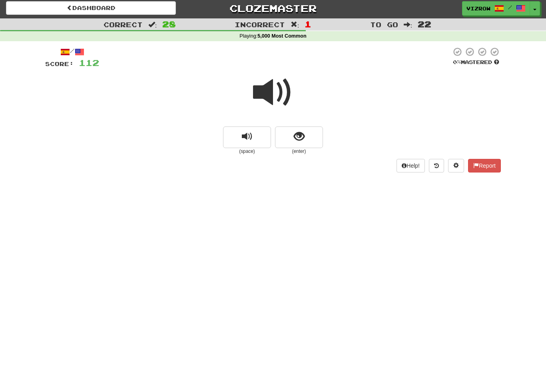
click at [308, 143] on button "show sentence" at bounding box center [299, 137] width 48 height 22
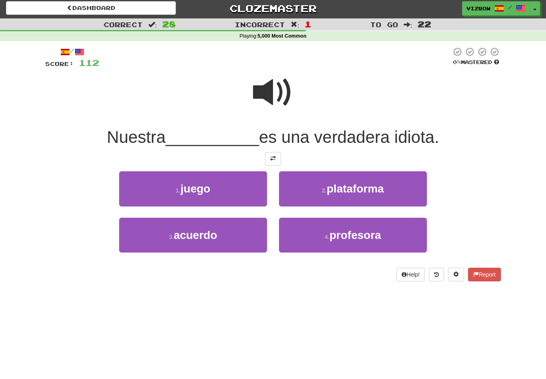
click at [351, 240] on button "4 . profesora" at bounding box center [353, 235] width 148 height 35
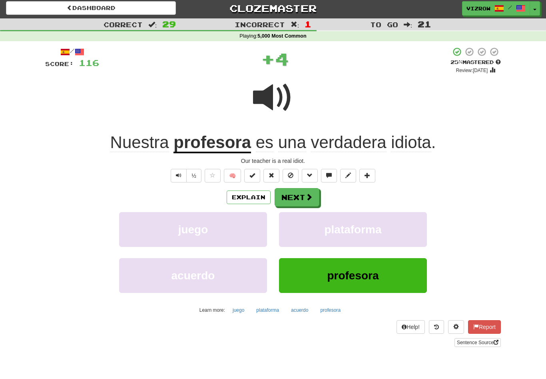
click at [245, 175] on button at bounding box center [252, 176] width 16 height 14
click at [258, 199] on button "Explain" at bounding box center [249, 197] width 44 height 14
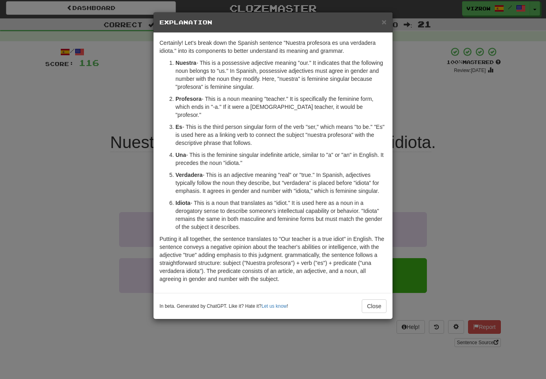
click at [372, 299] on button "Close" at bounding box center [374, 306] width 25 height 14
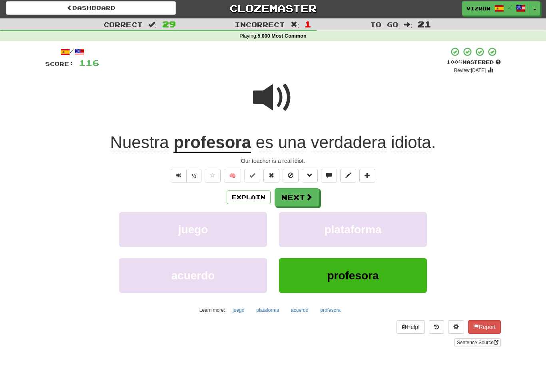
click at [304, 202] on button "Next" at bounding box center [297, 197] width 45 height 18
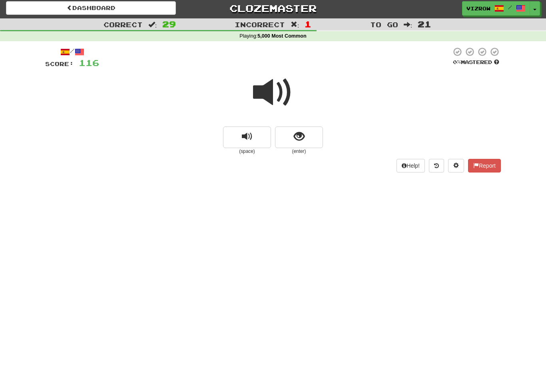
click at [308, 135] on button "show sentence" at bounding box center [299, 137] width 48 height 22
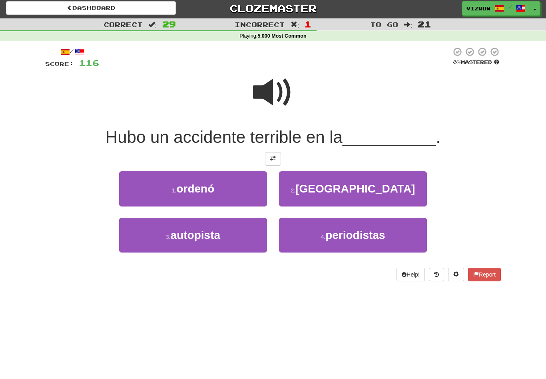
click at [238, 238] on button "3 . autopista" at bounding box center [193, 235] width 148 height 35
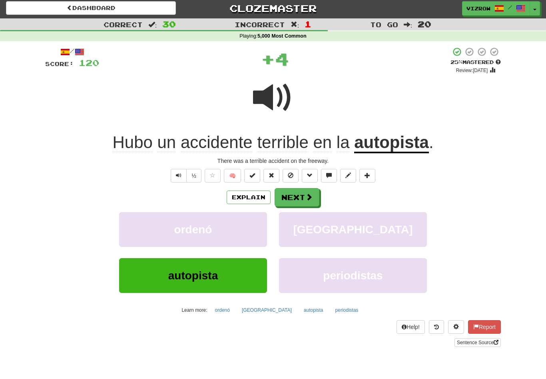
click at [256, 199] on button "Explain" at bounding box center [249, 197] width 44 height 14
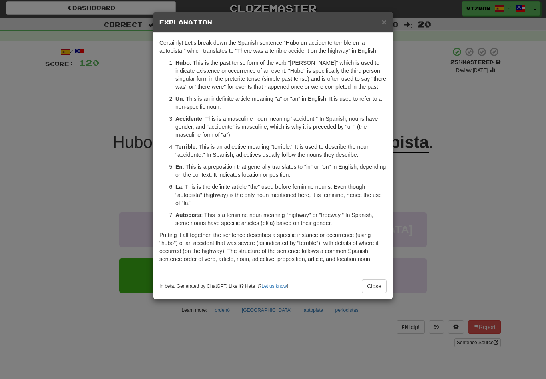
click at [385, 24] on span "×" at bounding box center [384, 21] width 5 height 9
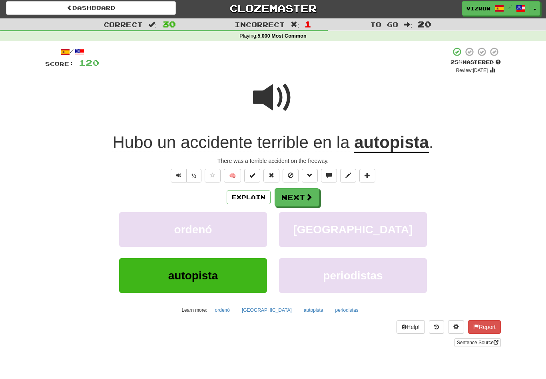
click at [255, 172] on span at bounding box center [253, 175] width 6 height 6
click at [307, 194] on span at bounding box center [309, 196] width 7 height 7
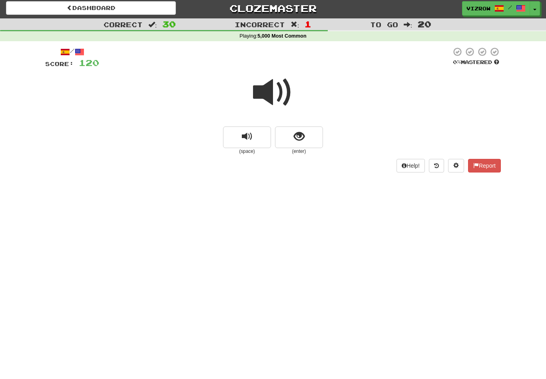
click at [283, 87] on span at bounding box center [273, 92] width 40 height 40
click at [310, 134] on button "show sentence" at bounding box center [299, 137] width 48 height 22
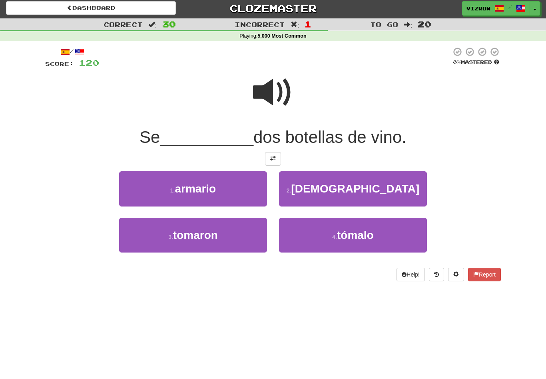
click at [215, 229] on span "tomaron" at bounding box center [195, 235] width 45 height 12
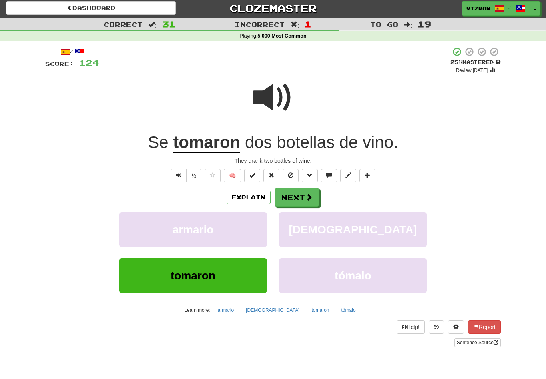
click at [252, 174] on span at bounding box center [253, 175] width 6 height 6
click at [302, 198] on button "Next" at bounding box center [297, 197] width 45 height 18
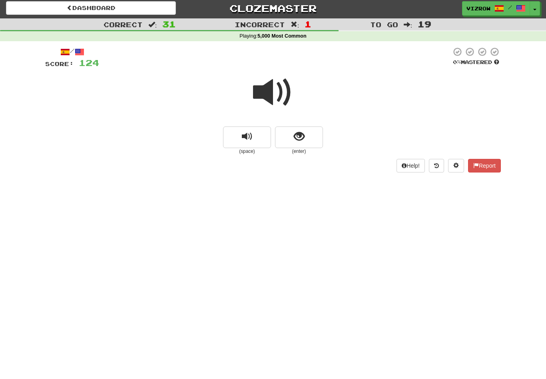
click at [299, 139] on span "show sentence" at bounding box center [299, 136] width 11 height 11
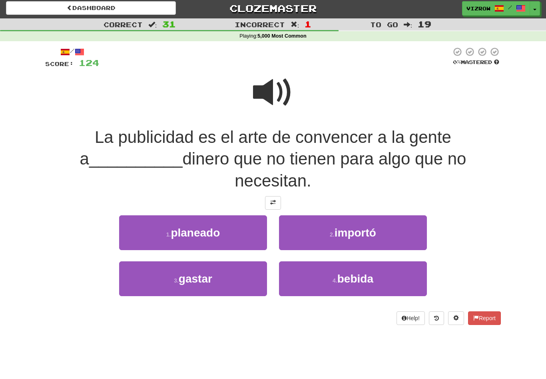
click at [229, 215] on button "1 . planeado" at bounding box center [193, 232] width 148 height 35
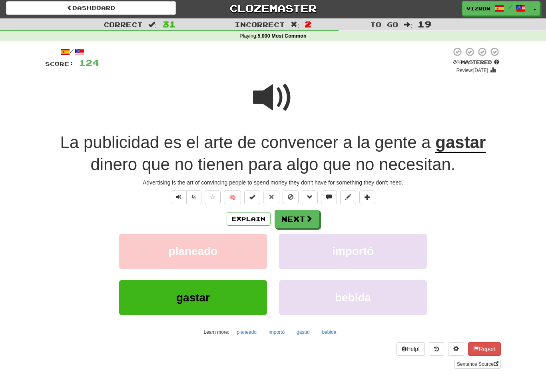
click at [249, 196] on button at bounding box center [252, 197] width 16 height 14
click at [300, 222] on button "Next" at bounding box center [297, 219] width 45 height 18
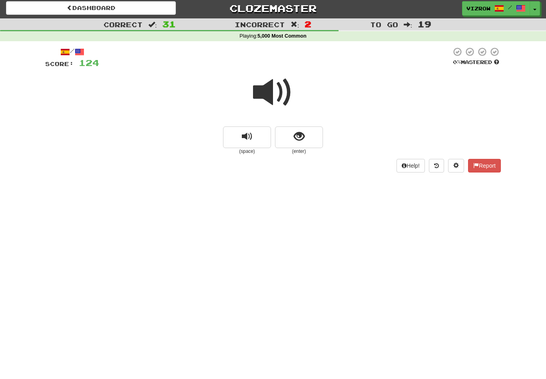
click at [311, 129] on button "show sentence" at bounding box center [299, 137] width 48 height 22
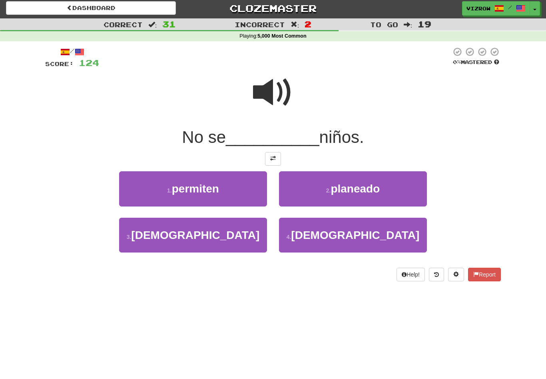
click at [240, 188] on button "1 . permiten" at bounding box center [193, 188] width 148 height 35
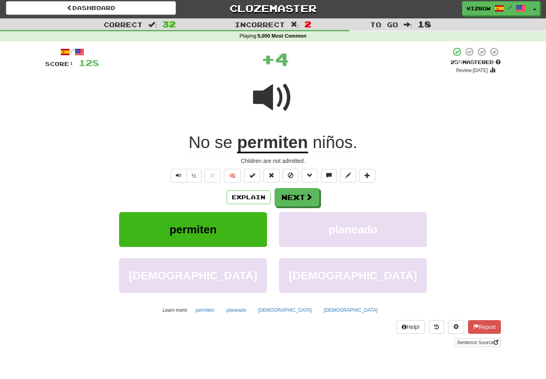
click at [250, 172] on span at bounding box center [253, 175] width 6 height 6
click at [315, 196] on button "Next" at bounding box center [297, 197] width 45 height 18
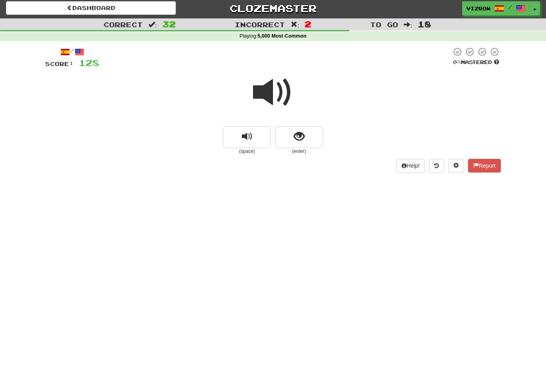
click at [311, 130] on button "show sentence" at bounding box center [299, 137] width 48 height 22
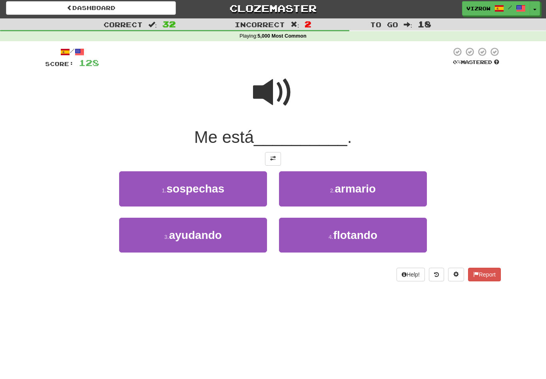
click at [267, 235] on button "3 . ayudando" at bounding box center [193, 235] width 148 height 35
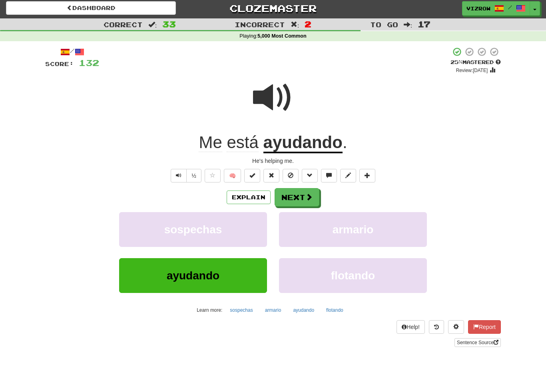
click at [253, 173] on span at bounding box center [253, 175] width 6 height 6
click at [295, 194] on button "Next" at bounding box center [297, 197] width 45 height 18
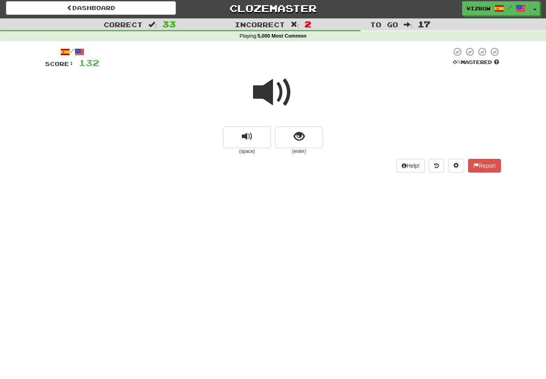
click at [303, 131] on span "show sentence" at bounding box center [299, 136] width 11 height 11
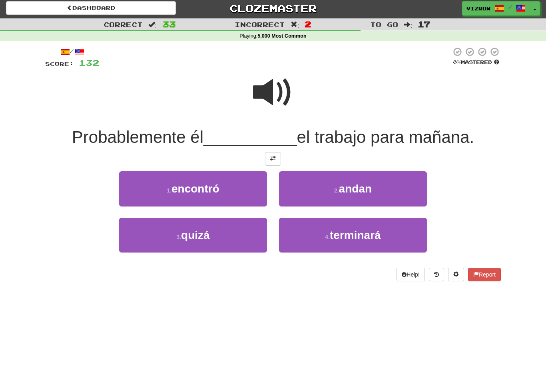
click at [378, 236] on span "terminará" at bounding box center [355, 235] width 51 height 12
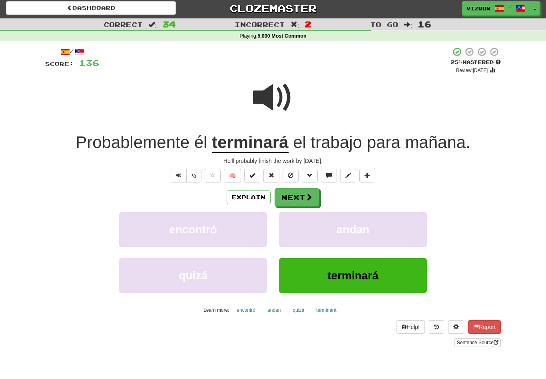
click at [310, 196] on span at bounding box center [309, 196] width 7 height 7
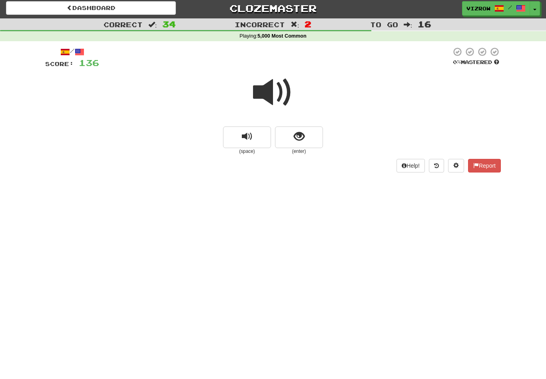
click at [293, 128] on button "show sentence" at bounding box center [299, 137] width 48 height 22
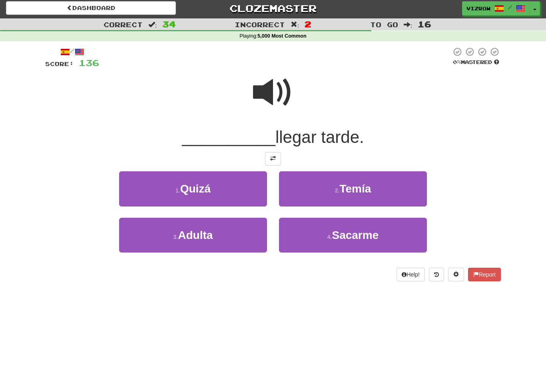
click at [354, 186] on span "Temía" at bounding box center [356, 188] width 32 height 12
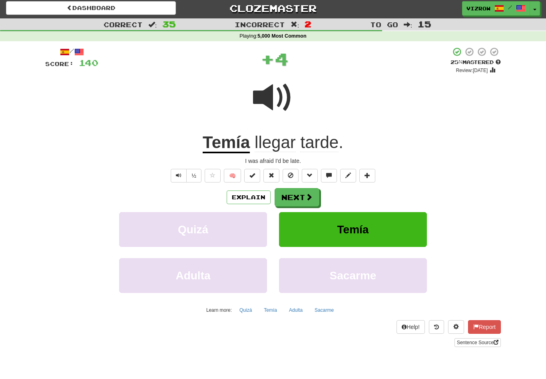
click at [255, 169] on button at bounding box center [252, 176] width 16 height 14
click at [303, 200] on button "Next" at bounding box center [297, 197] width 45 height 18
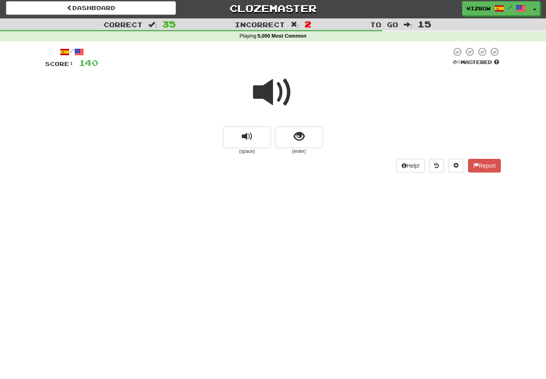
click at [293, 140] on button "show sentence" at bounding box center [299, 137] width 48 height 22
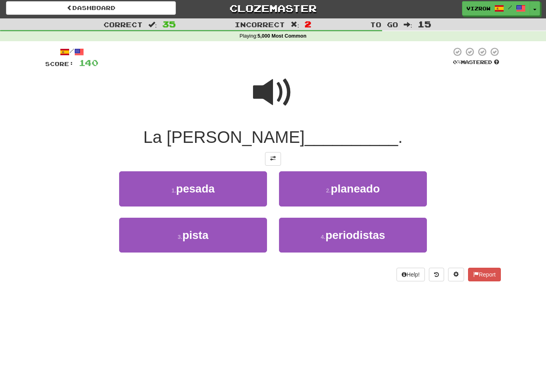
click at [232, 185] on button "1 . pesada" at bounding box center [193, 188] width 148 height 35
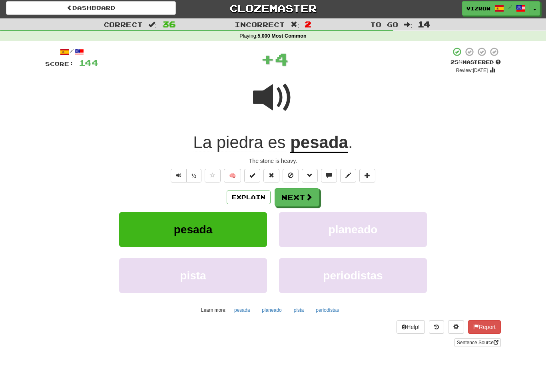
click at [251, 180] on button at bounding box center [252, 176] width 16 height 14
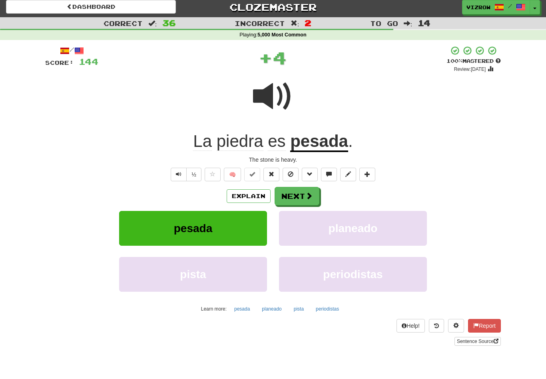
scroll to position [3, 0]
click at [302, 195] on button "Next" at bounding box center [297, 196] width 45 height 18
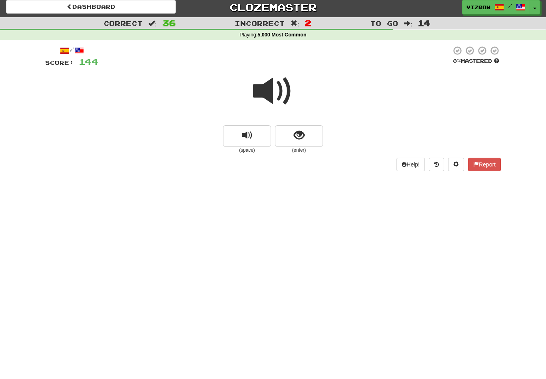
click at [315, 136] on button "show sentence" at bounding box center [299, 136] width 48 height 22
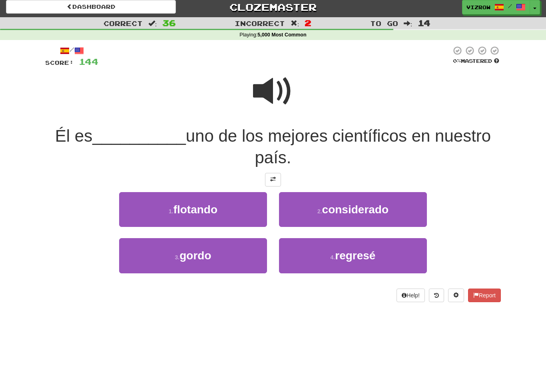
click at [366, 207] on span "considerado" at bounding box center [355, 209] width 66 height 12
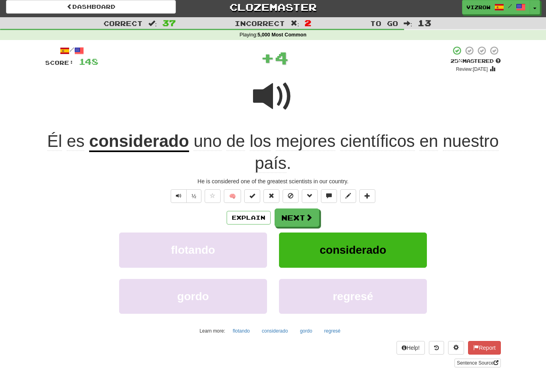
click at [254, 195] on span at bounding box center [253, 196] width 6 height 6
click at [312, 211] on button "Next" at bounding box center [297, 217] width 45 height 18
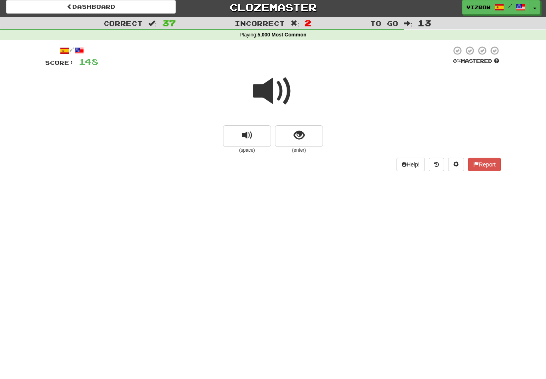
click at [314, 137] on button "show sentence" at bounding box center [299, 136] width 48 height 22
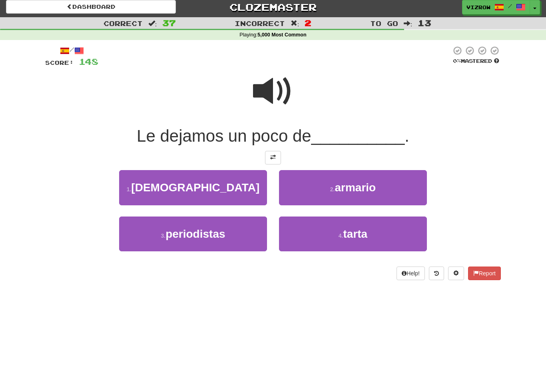
click at [358, 231] on span "tarta" at bounding box center [355, 234] width 24 height 12
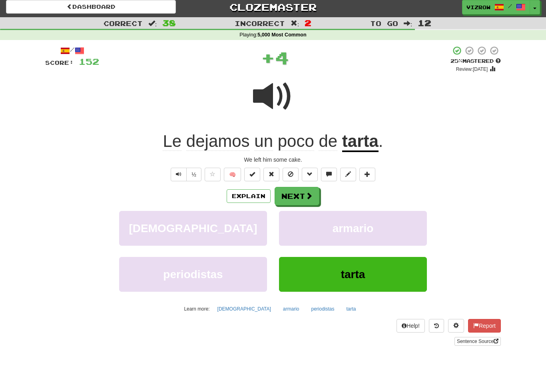
click at [255, 171] on span at bounding box center [253, 174] width 6 height 6
click at [306, 195] on span at bounding box center [309, 195] width 7 height 7
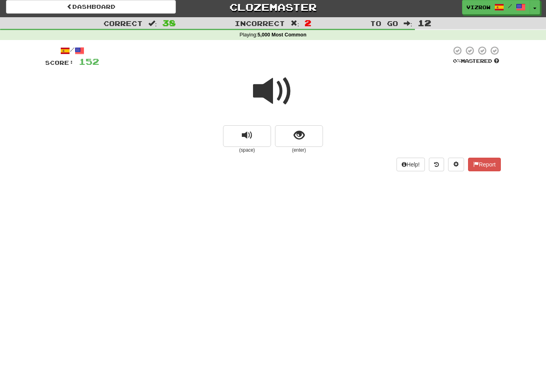
click at [294, 126] on button "show sentence" at bounding box center [299, 136] width 48 height 22
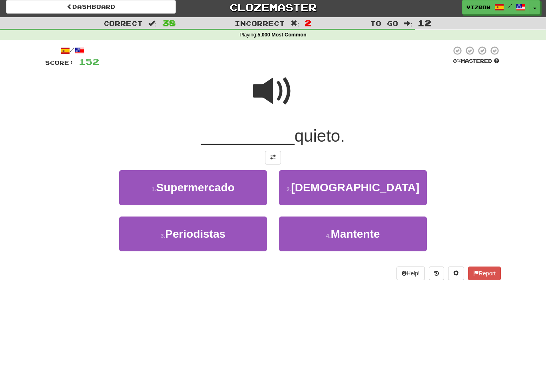
click at [350, 234] on span "Mantente" at bounding box center [355, 234] width 49 height 12
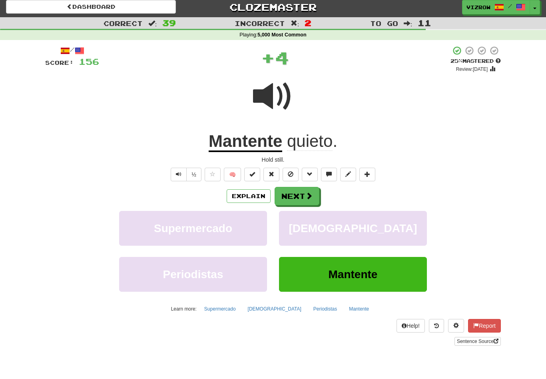
click at [258, 194] on button "Explain" at bounding box center [249, 196] width 44 height 14
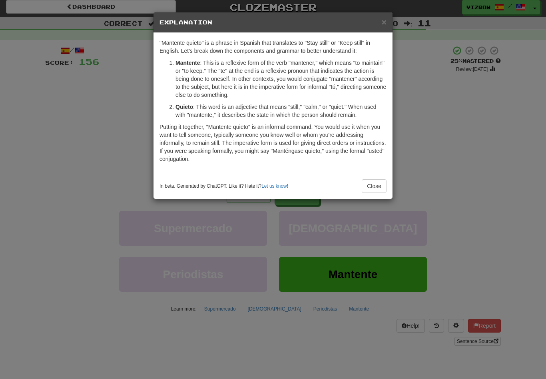
click at [382, 180] on button "Close" at bounding box center [374, 186] width 25 height 14
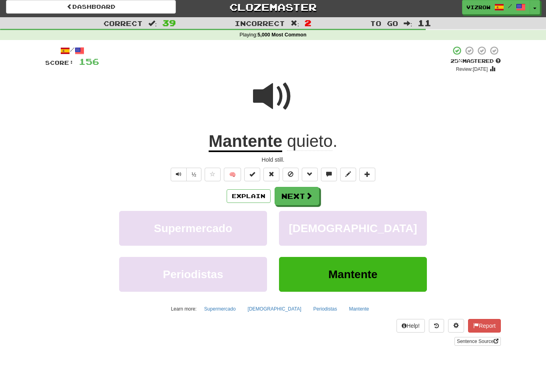
click at [254, 171] on span at bounding box center [253, 174] width 6 height 6
click at [310, 195] on span at bounding box center [309, 195] width 7 height 7
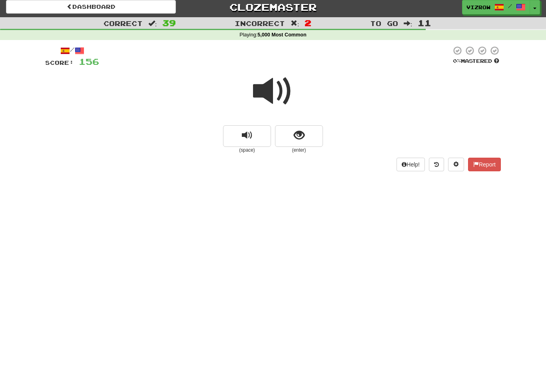
click at [304, 133] on span "show sentence" at bounding box center [299, 135] width 11 height 11
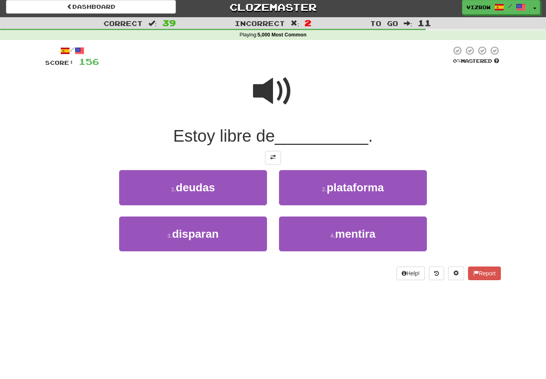
click at [240, 187] on button "1 . deudas" at bounding box center [193, 187] width 148 height 35
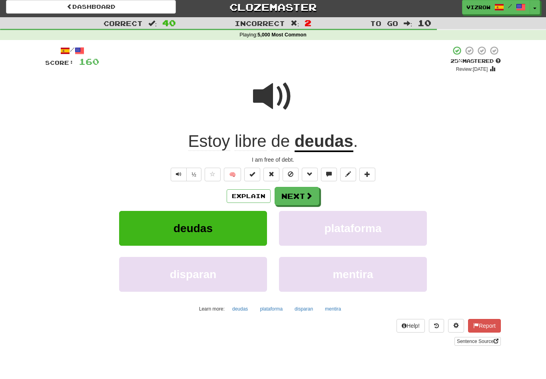
click at [270, 95] on span at bounding box center [273, 96] width 40 height 40
click at [264, 172] on button at bounding box center [272, 175] width 16 height 14
click at [256, 172] on button at bounding box center [252, 175] width 16 height 14
click at [297, 196] on button "Next" at bounding box center [297, 196] width 45 height 18
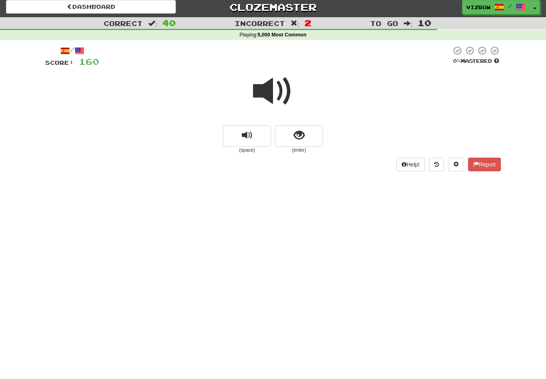
click at [307, 133] on button "show sentence" at bounding box center [299, 136] width 48 height 22
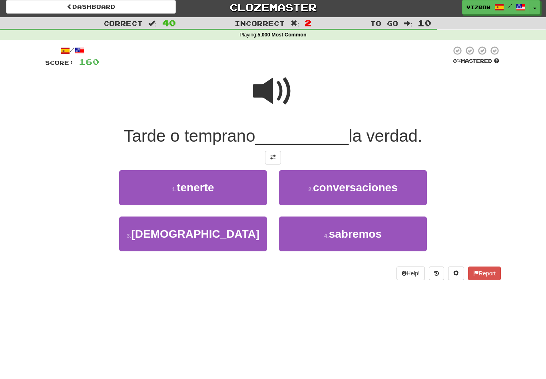
click at [372, 236] on span "sabremos" at bounding box center [355, 234] width 53 height 12
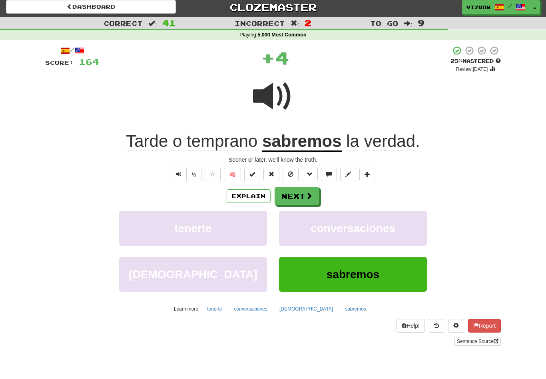
click at [253, 172] on span at bounding box center [253, 174] width 6 height 6
click at [300, 199] on button "Next" at bounding box center [297, 196] width 45 height 18
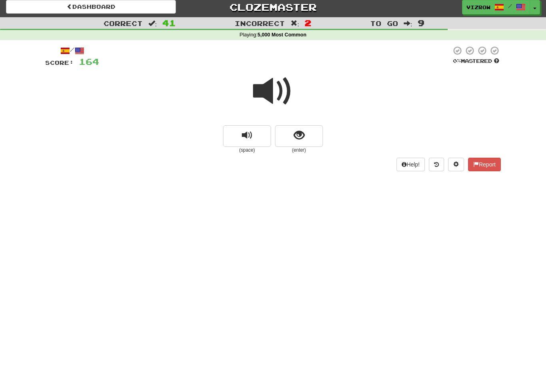
click at [308, 133] on button "show sentence" at bounding box center [299, 136] width 48 height 22
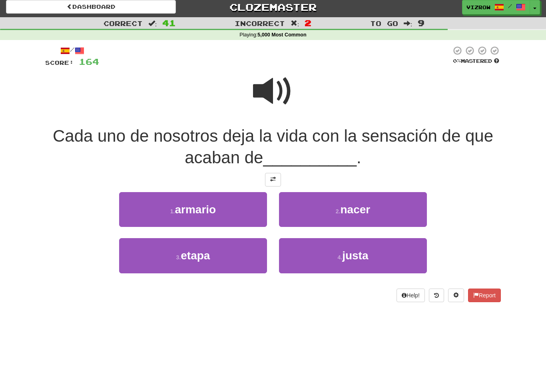
click at [283, 90] on span at bounding box center [273, 91] width 40 height 40
click at [351, 213] on span "nacer" at bounding box center [355, 209] width 30 height 12
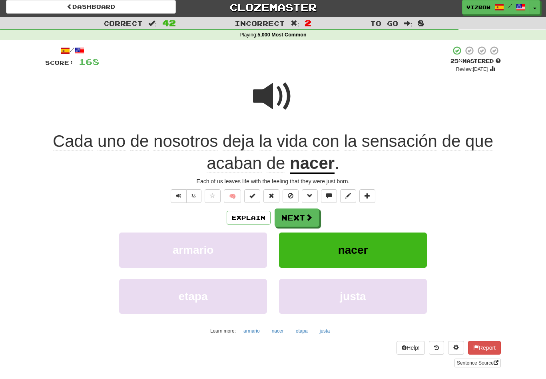
click at [249, 194] on button at bounding box center [252, 196] width 16 height 14
click at [303, 214] on button "Next" at bounding box center [297, 217] width 45 height 18
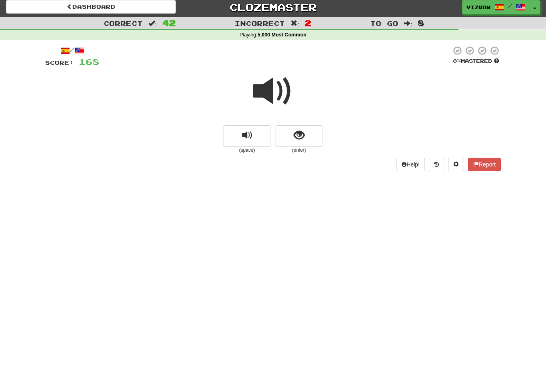
click at [305, 131] on button "show sentence" at bounding box center [299, 136] width 48 height 22
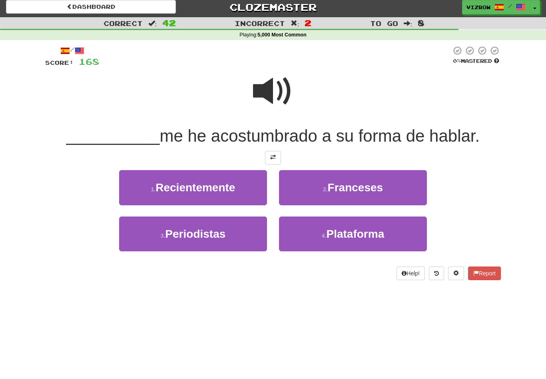
click at [233, 185] on span "Recientemente" at bounding box center [196, 187] width 80 height 12
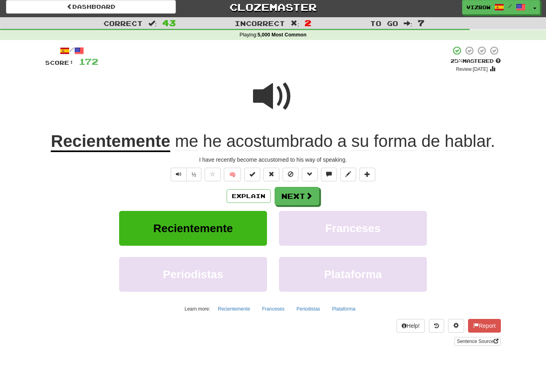
click at [254, 174] on span at bounding box center [253, 174] width 6 height 6
click at [314, 195] on button "Next" at bounding box center [297, 196] width 45 height 18
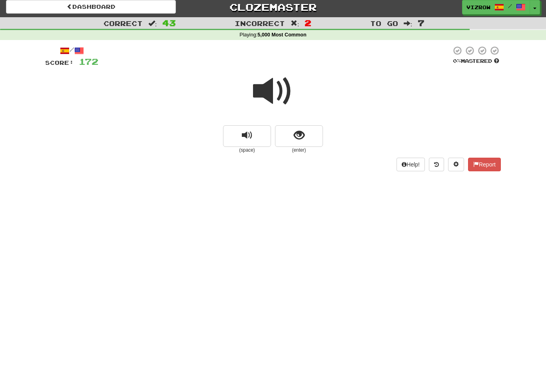
click at [293, 133] on button "show sentence" at bounding box center [299, 136] width 48 height 22
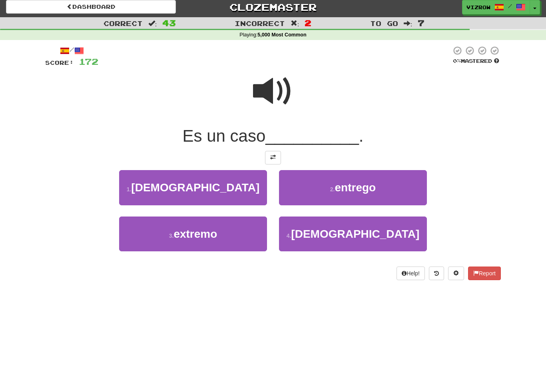
click at [239, 230] on button "3 . extremo" at bounding box center [193, 233] width 148 height 35
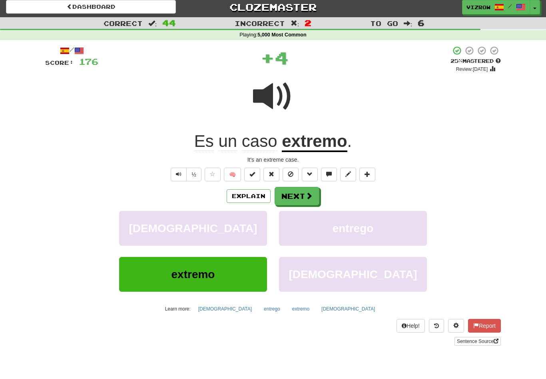
click at [258, 174] on button at bounding box center [252, 175] width 16 height 14
click at [298, 195] on button "Next" at bounding box center [297, 196] width 45 height 18
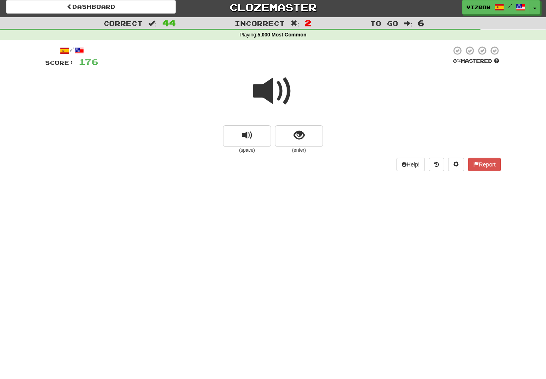
click at [302, 131] on span "show sentence" at bounding box center [299, 135] width 11 height 11
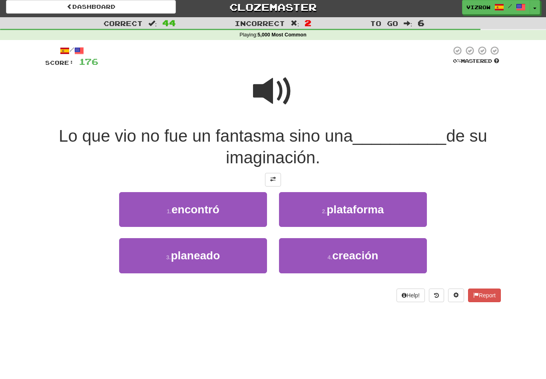
click at [376, 259] on span "creación" at bounding box center [355, 255] width 46 height 12
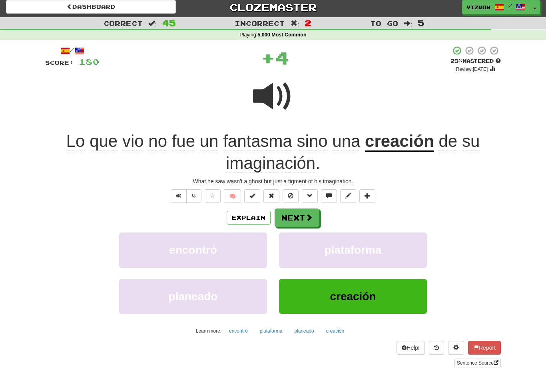
click at [250, 194] on span at bounding box center [253, 196] width 6 height 6
click at [304, 215] on button "Next" at bounding box center [297, 217] width 45 height 18
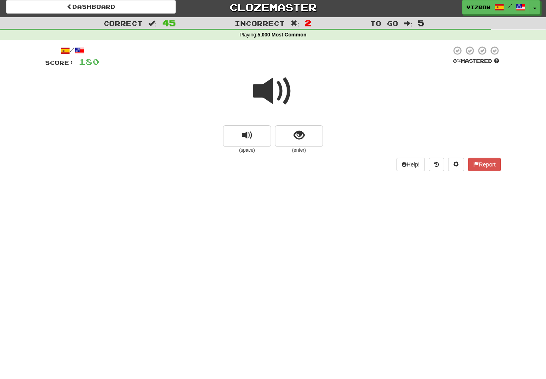
click at [310, 138] on button "show sentence" at bounding box center [299, 136] width 48 height 22
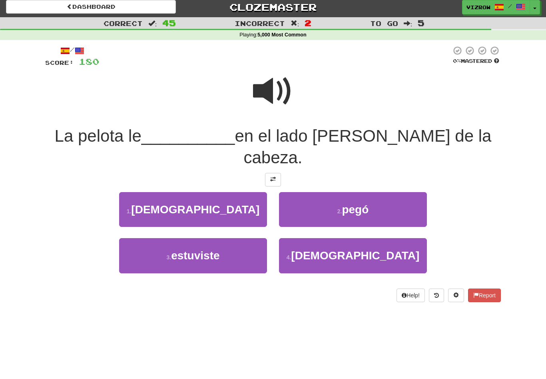
click at [386, 192] on button "2 . pegó" at bounding box center [353, 209] width 148 height 35
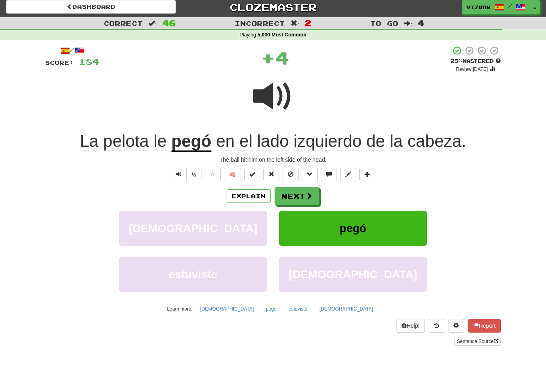
click at [249, 199] on button "Explain" at bounding box center [249, 196] width 44 height 14
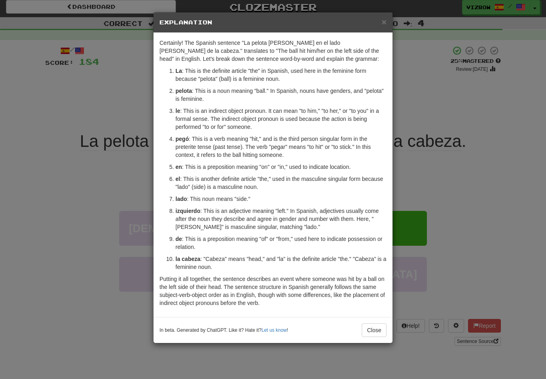
click at [378, 329] on button "Close" at bounding box center [374, 330] width 25 height 14
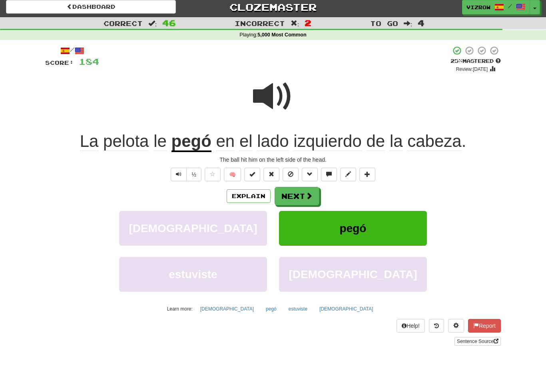
click at [265, 177] on button at bounding box center [272, 175] width 16 height 14
click at [250, 171] on span at bounding box center [253, 174] width 6 height 6
click at [300, 196] on button "Next" at bounding box center [297, 196] width 45 height 18
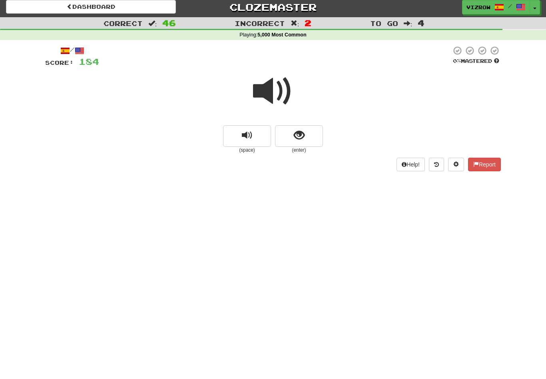
click at [299, 140] on span "show sentence" at bounding box center [299, 135] width 11 height 11
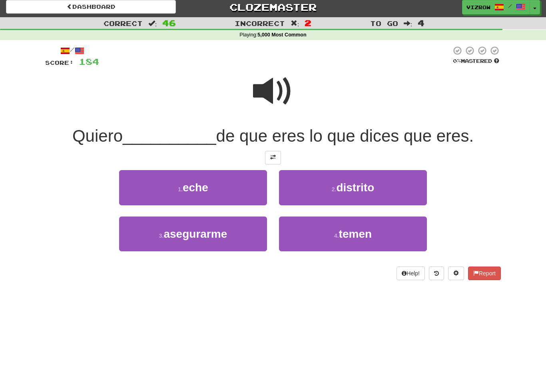
click at [234, 227] on button "3 . asegurarme" at bounding box center [193, 233] width 148 height 35
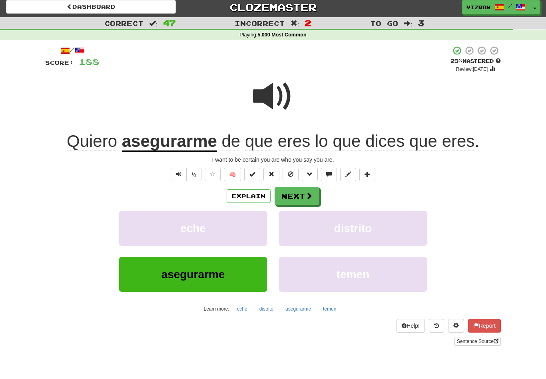
click at [250, 179] on button at bounding box center [252, 175] width 16 height 14
click at [301, 202] on button "Next" at bounding box center [297, 196] width 45 height 18
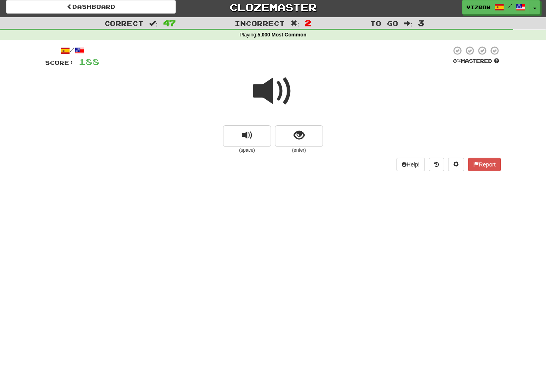
click at [306, 138] on button "show sentence" at bounding box center [299, 136] width 48 height 22
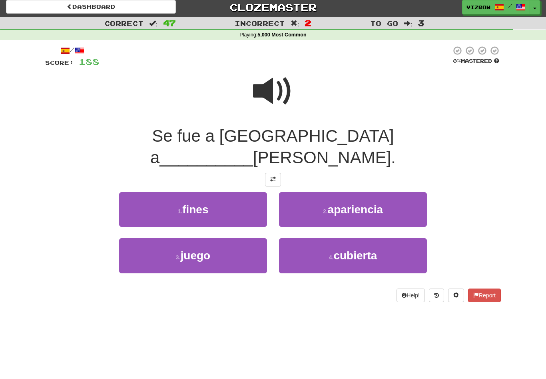
click at [248, 194] on button "1 . fines" at bounding box center [193, 209] width 148 height 35
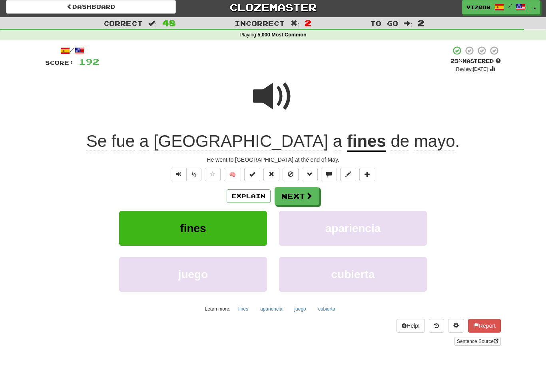
click at [254, 200] on button "Explain" at bounding box center [249, 196] width 44 height 14
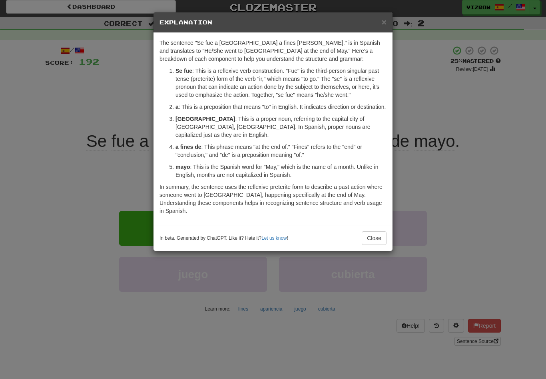
click at [381, 231] on button "Close" at bounding box center [374, 238] width 25 height 14
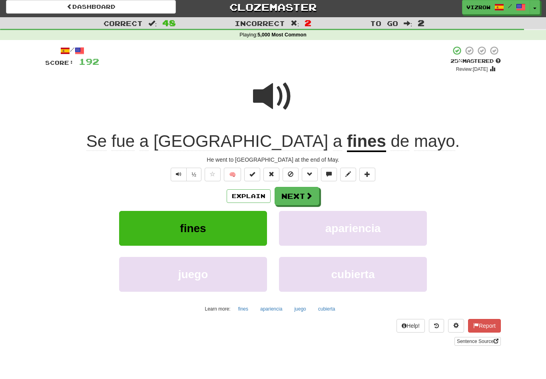
click at [256, 171] on button at bounding box center [252, 175] width 16 height 14
click at [303, 195] on button "Next" at bounding box center [297, 196] width 45 height 18
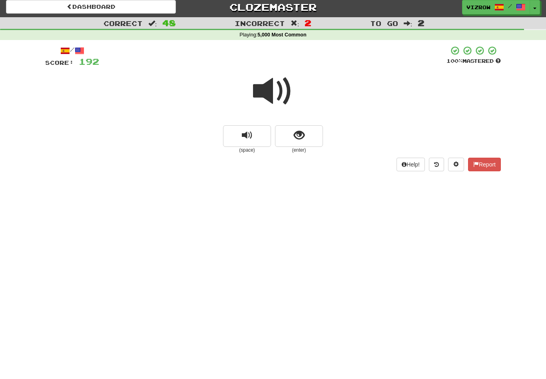
click at [305, 132] on button "show sentence" at bounding box center [299, 136] width 48 height 22
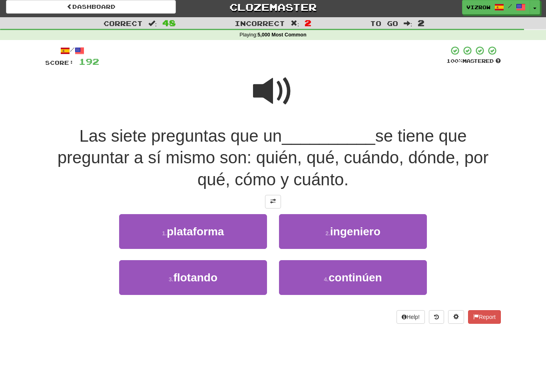
click at [344, 232] on span "ingeniero" at bounding box center [355, 231] width 50 height 12
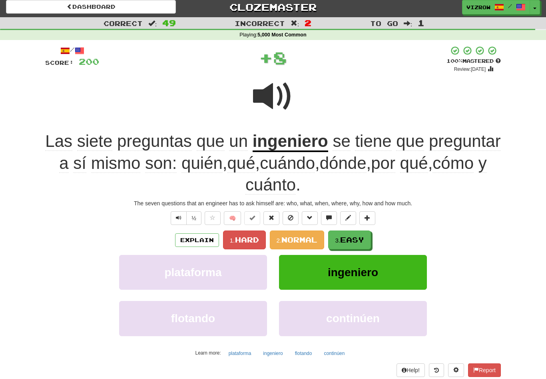
click at [360, 236] on span "Easy" at bounding box center [352, 239] width 24 height 9
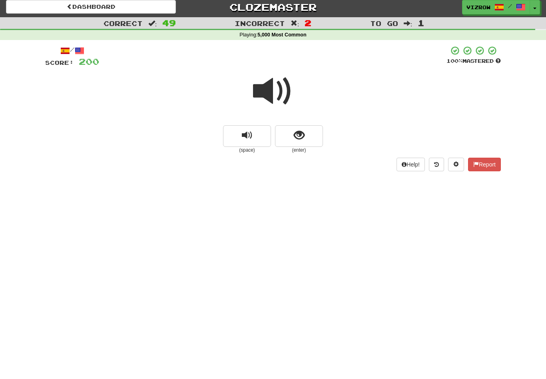
click at [296, 134] on span "show sentence" at bounding box center [299, 135] width 11 height 11
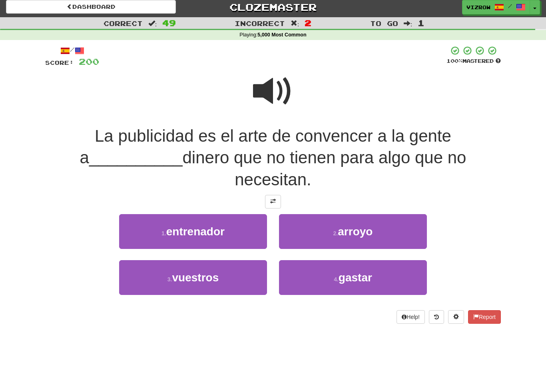
click at [337, 260] on button "4 . gastar" at bounding box center [353, 277] width 148 height 35
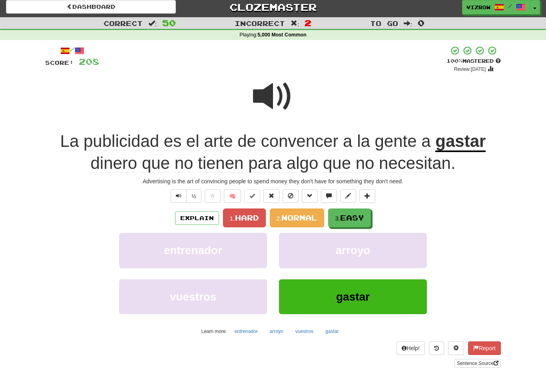
click at [361, 216] on span "Easy" at bounding box center [352, 217] width 24 height 9
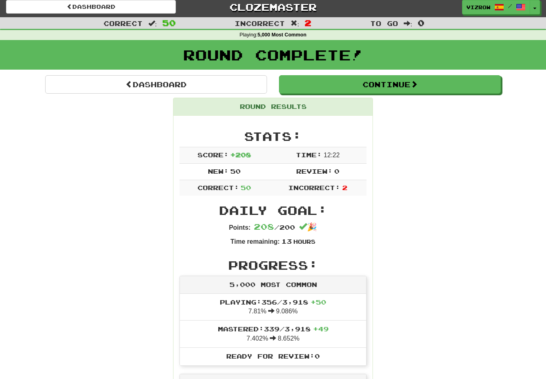
click at [172, 85] on link "Dashboard" at bounding box center [156, 84] width 222 height 18
